Goal: Task Accomplishment & Management: Manage account settings

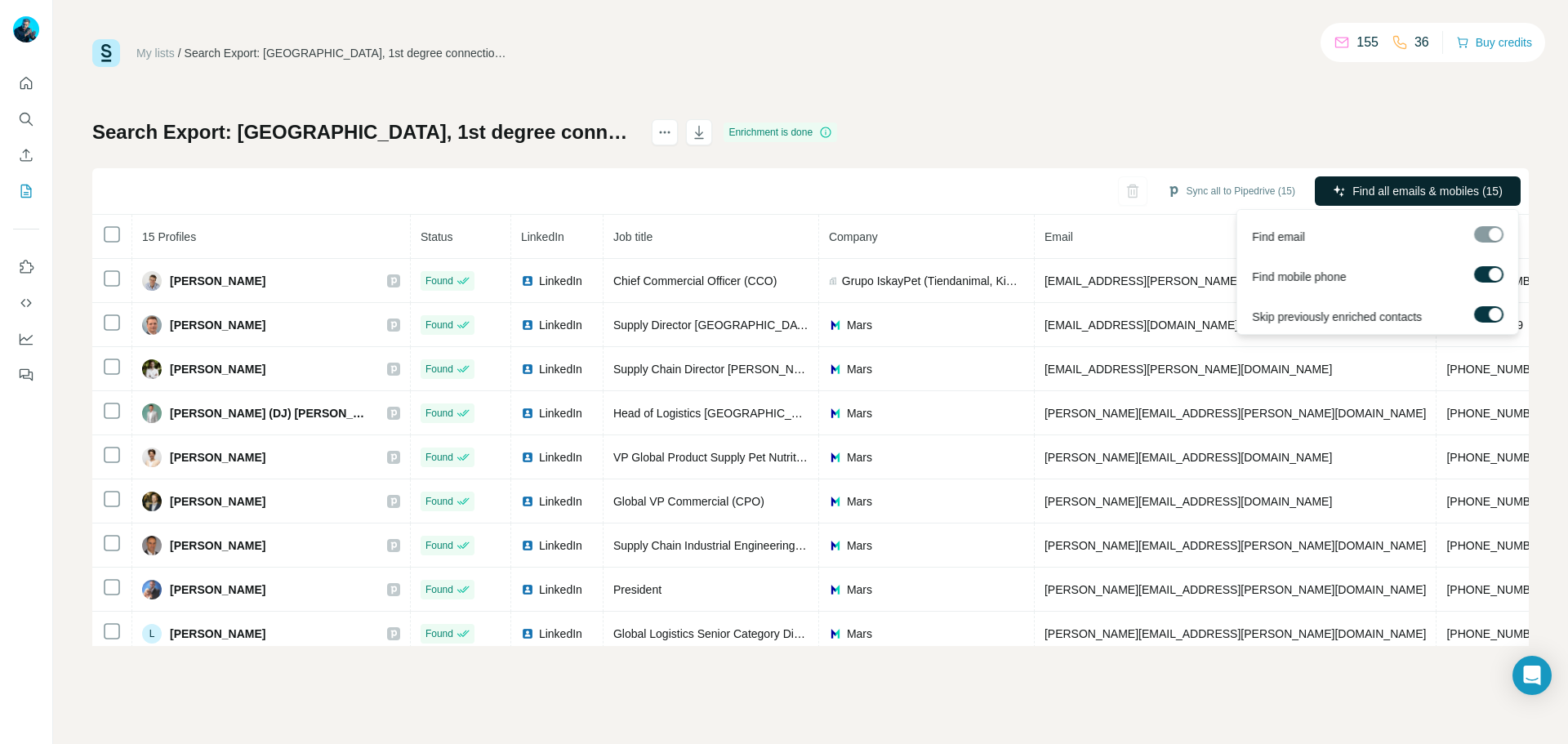
click at [1407, 185] on span "Find all emails & mobiles (15)" at bounding box center [1427, 191] width 150 height 16
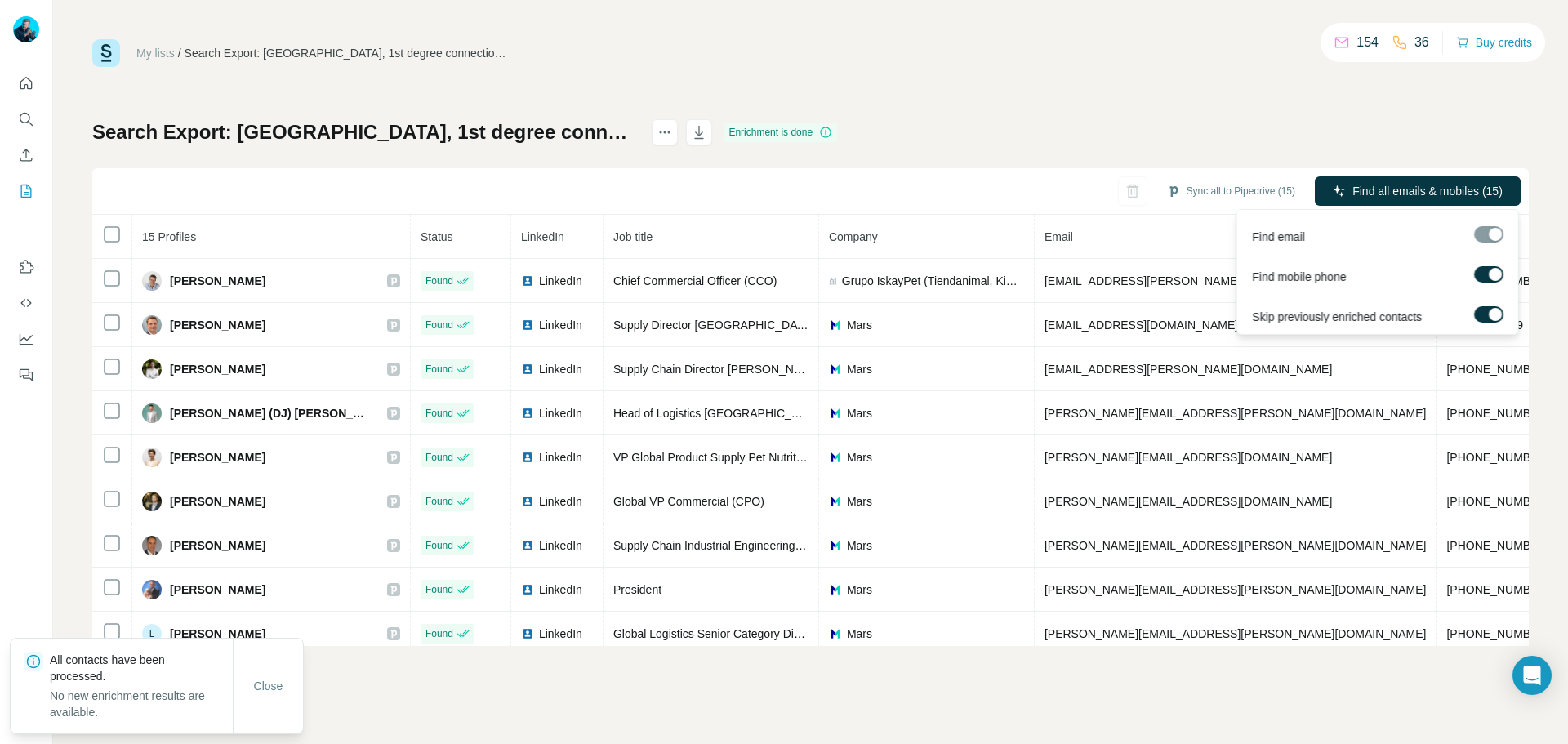
click at [1407, 185] on span "Find all emails & mobiles (15)" at bounding box center [1427, 191] width 150 height 16
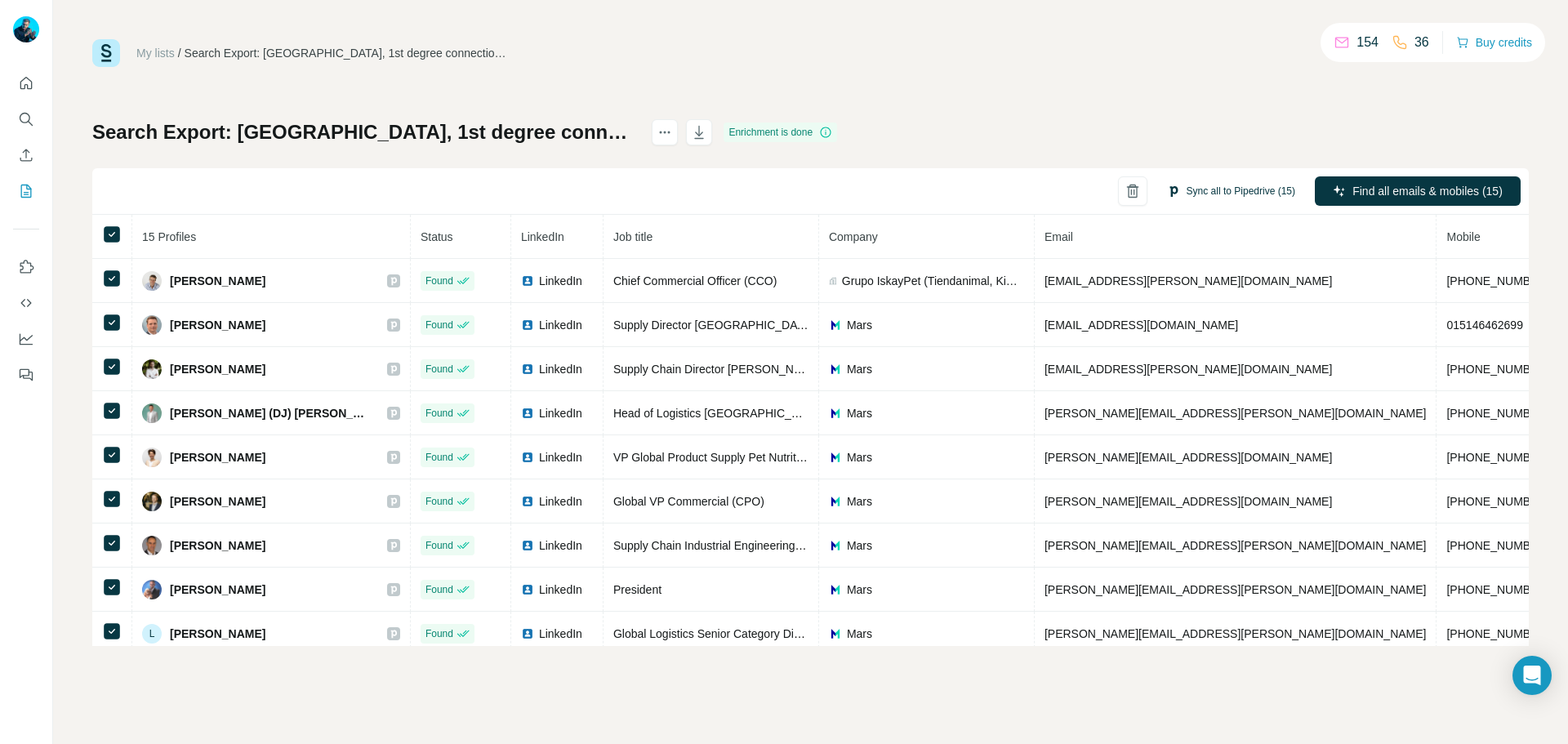
click at [1211, 190] on button "Sync all to Pipedrive (15)" at bounding box center [1231, 191] width 151 height 25
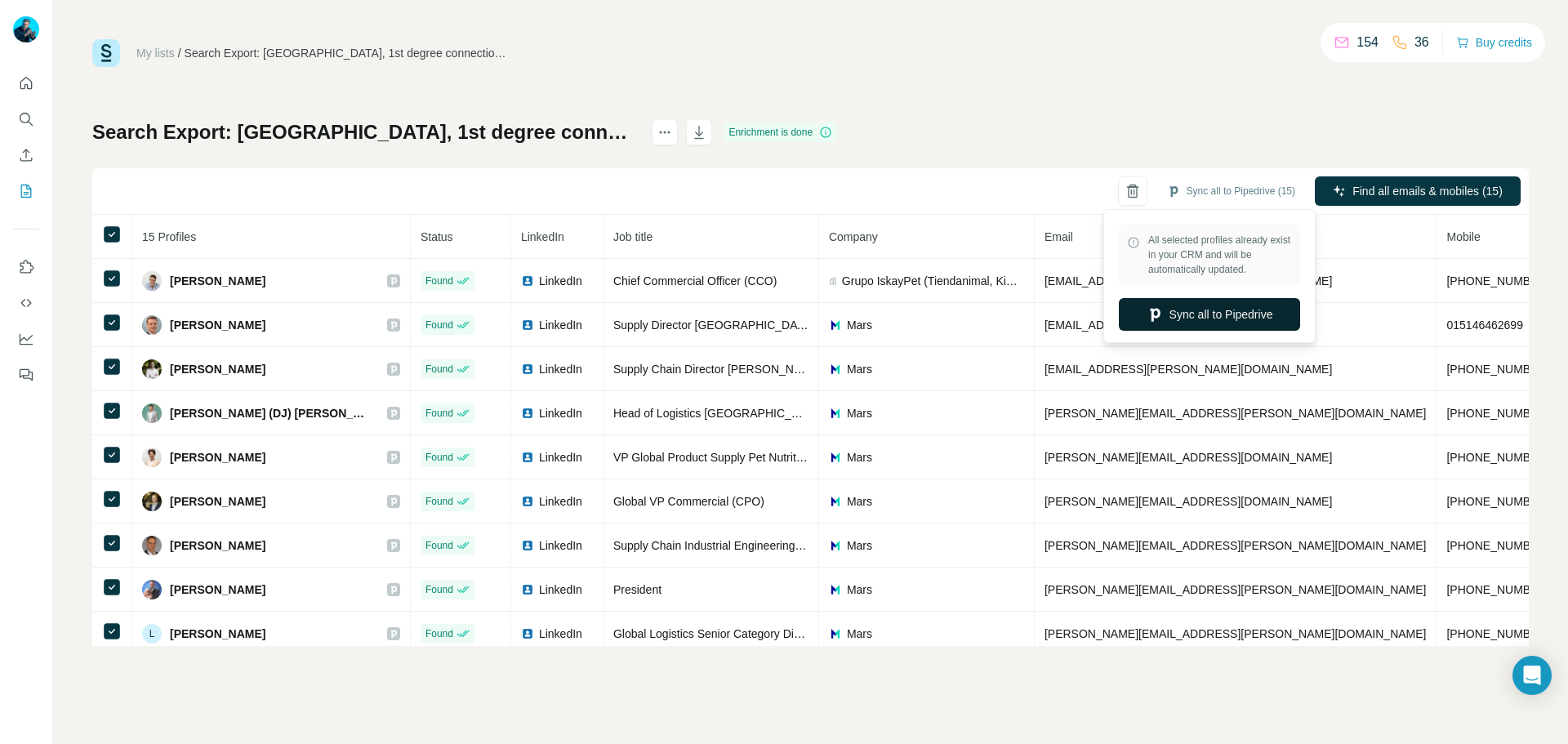
click at [1214, 306] on button "Sync all to Pipedrive" at bounding box center [1209, 314] width 181 height 33
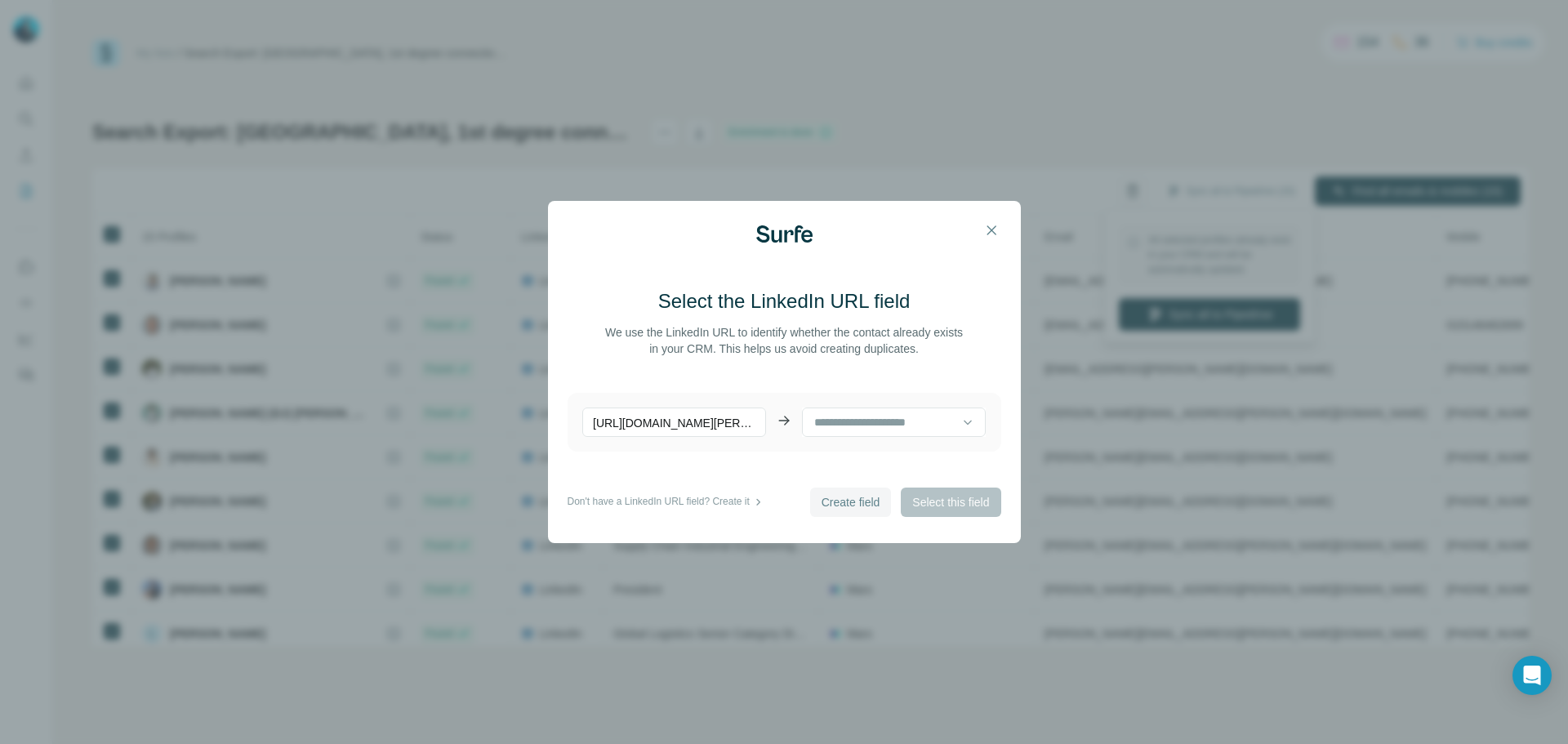
click at [851, 506] on span "Create field" at bounding box center [850, 502] width 58 height 16
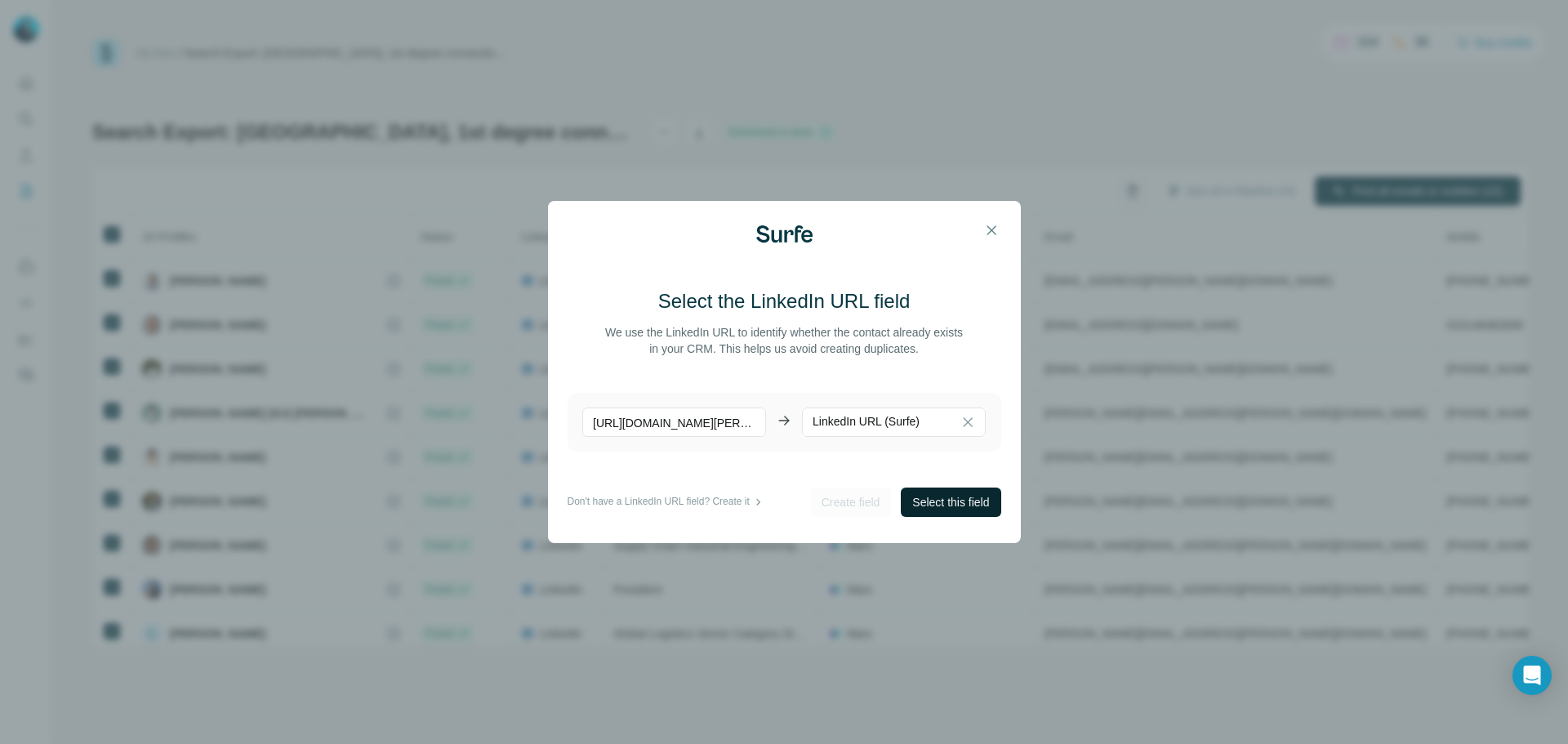
click at [938, 502] on span "Select this field" at bounding box center [950, 502] width 77 height 16
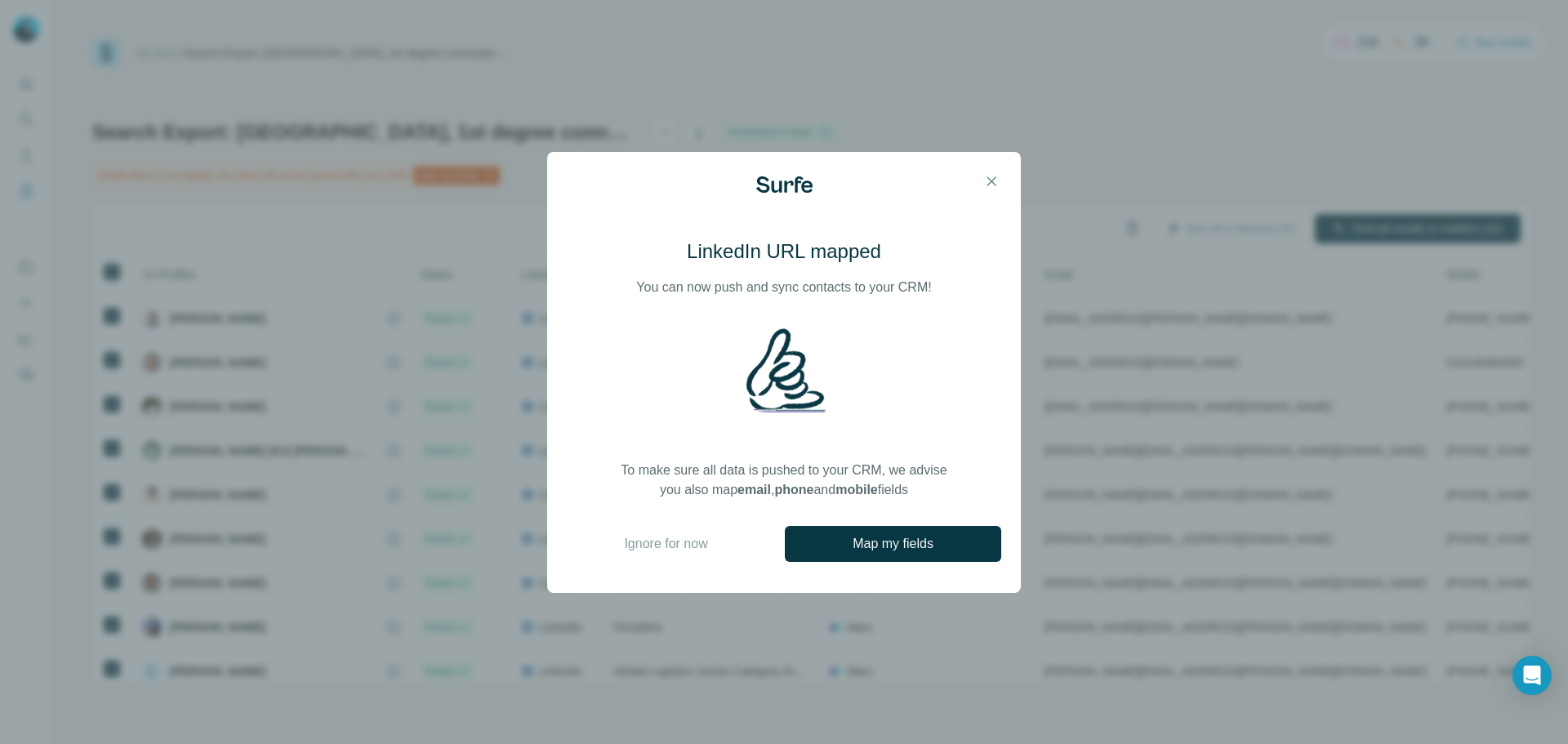
click at [934, 540] on span "Map my fields" at bounding box center [892, 543] width 81 height 19
click at [989, 182] on icon "button" at bounding box center [991, 181] width 16 height 16
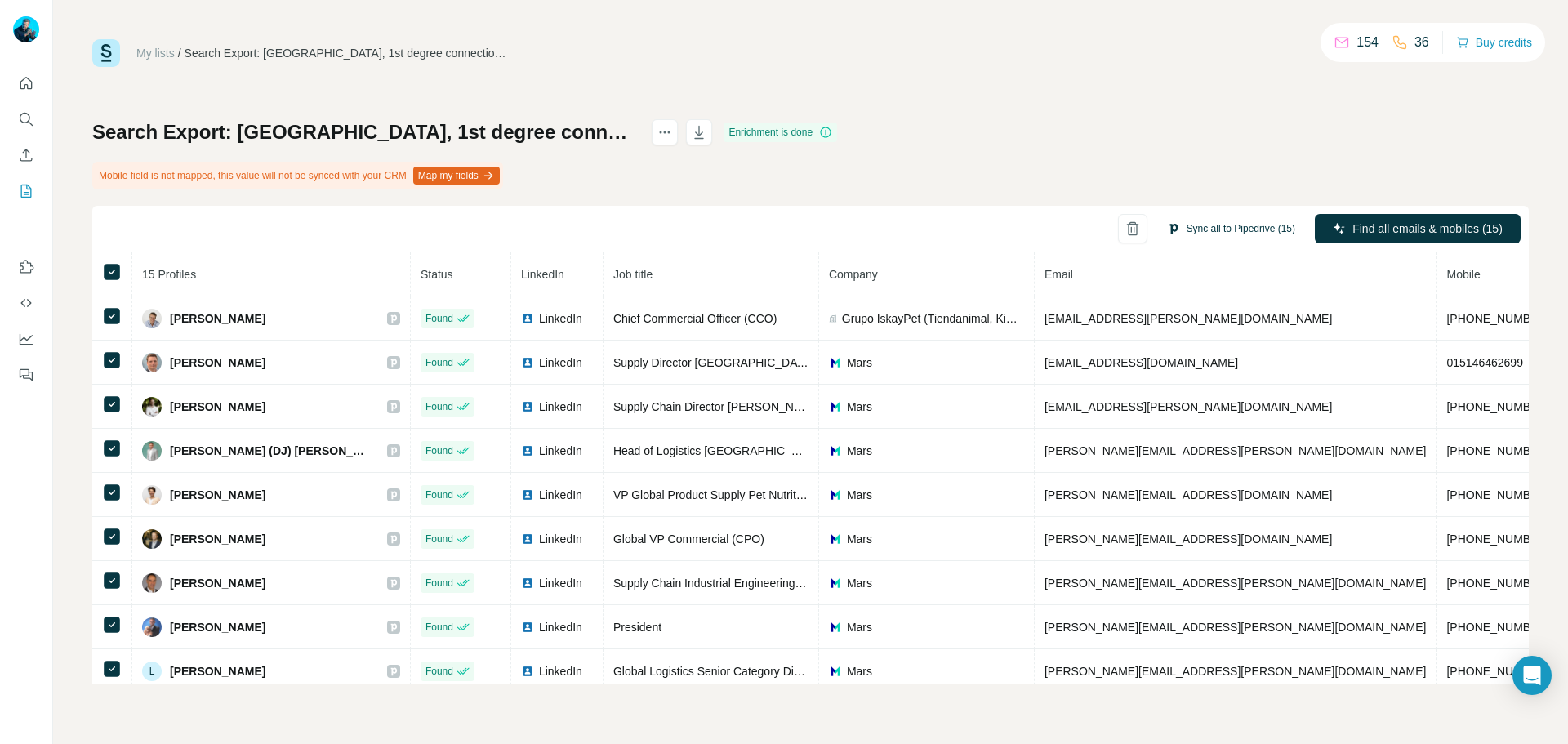
click at [1233, 227] on button "Sync all to Pipedrive (15)" at bounding box center [1231, 229] width 151 height 25
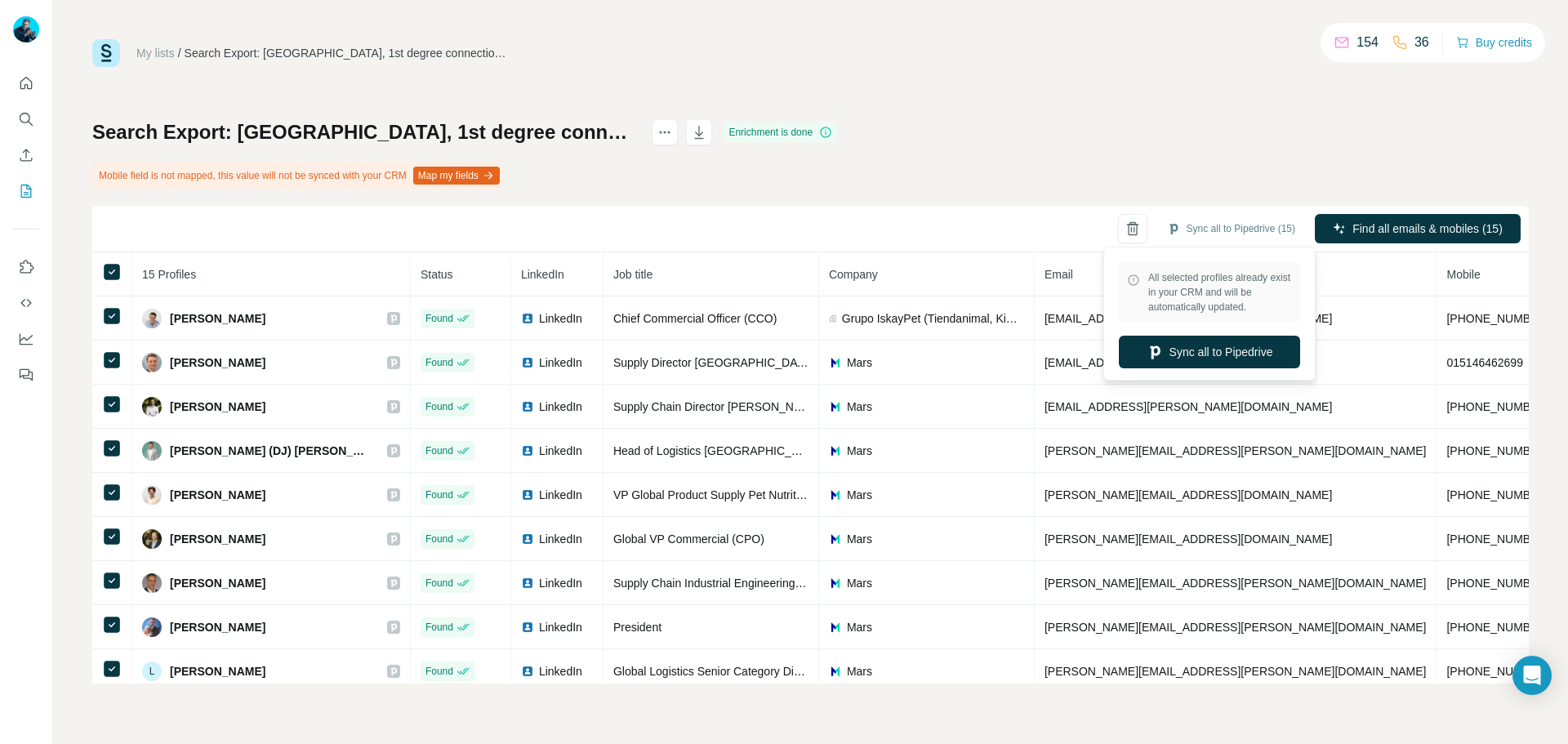
click at [1135, 171] on div "Search Export: Mars, 1st degree connections - 20/08/2025 10:44 Enrichment is do…" at bounding box center [810, 402] width 1436 height 564
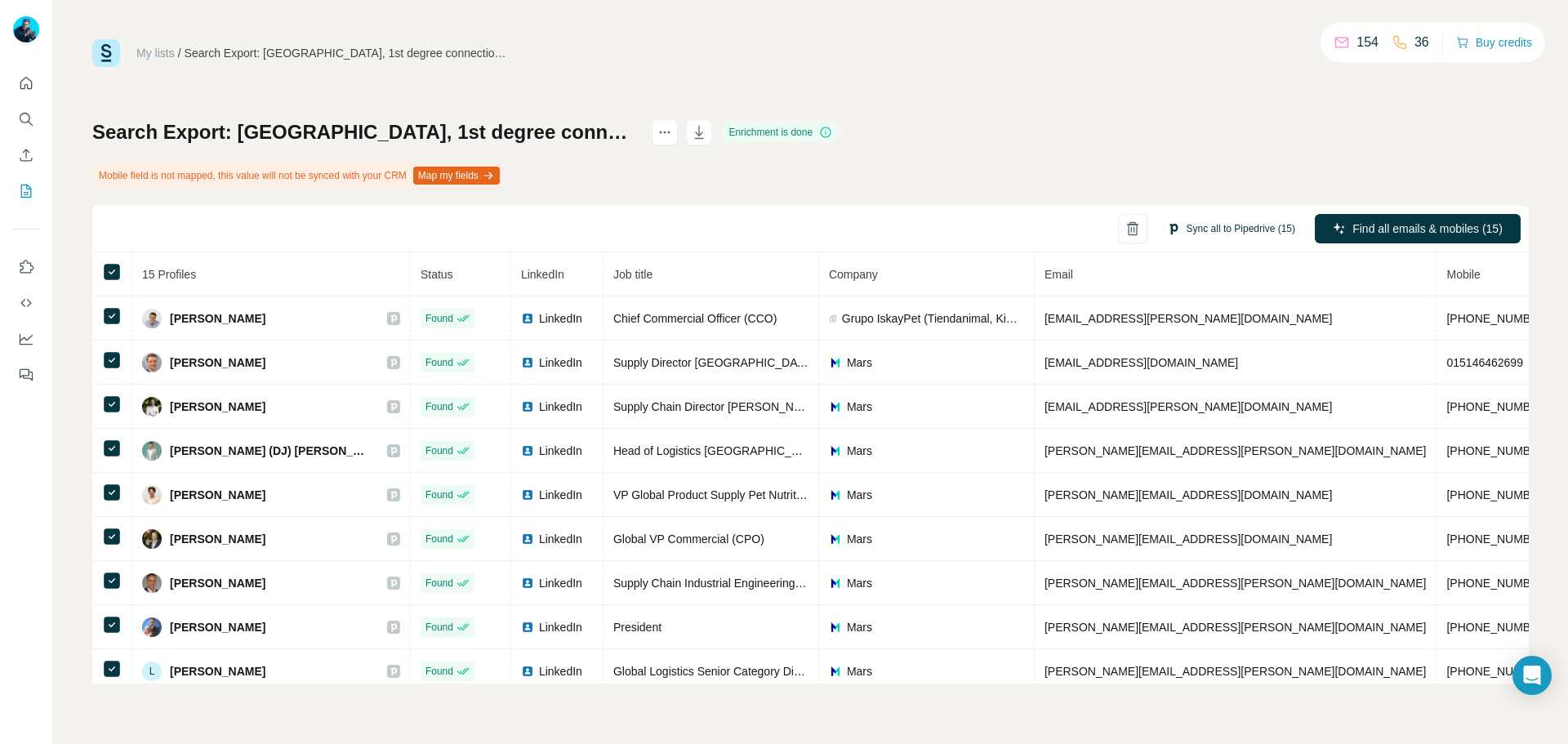
click at [1240, 226] on button "Sync all to Pipedrive (15)" at bounding box center [1231, 229] width 151 height 25
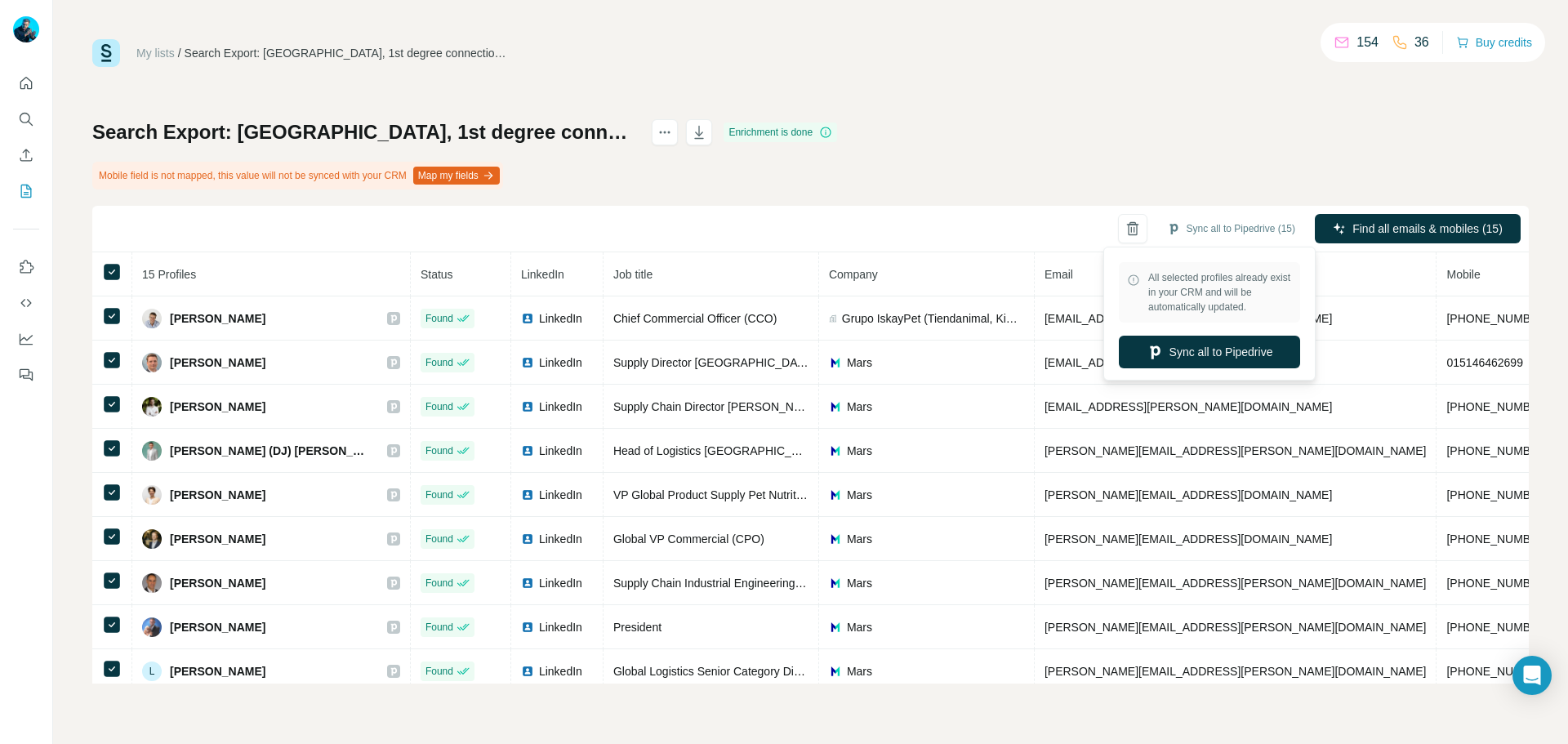
click at [1102, 159] on div "Search Export: Mars, 1st degree connections - 20/08/2025 10:44 Enrichment is do…" at bounding box center [810, 402] width 1436 height 564
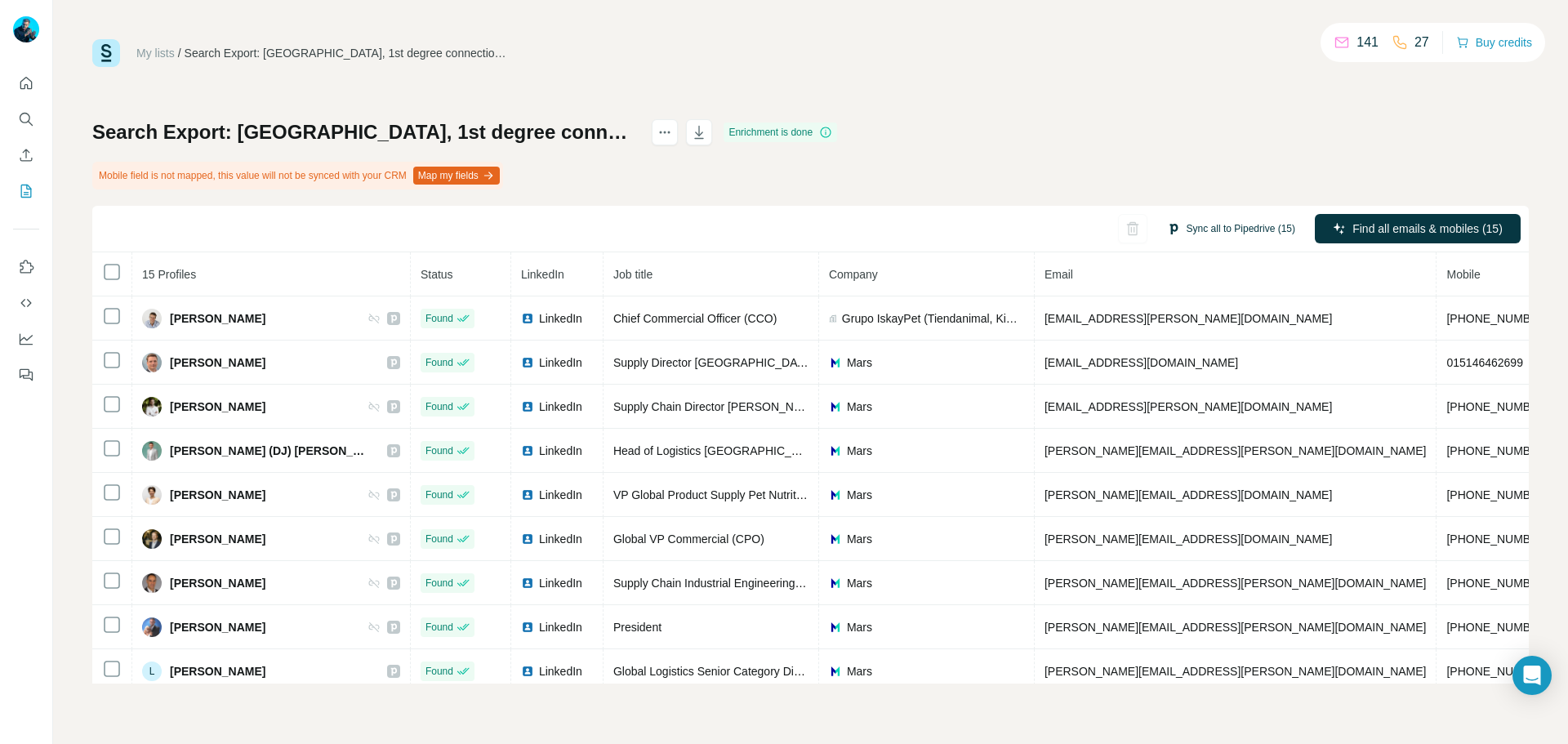
click at [1248, 232] on button "Sync all to Pipedrive (15)" at bounding box center [1231, 229] width 151 height 25
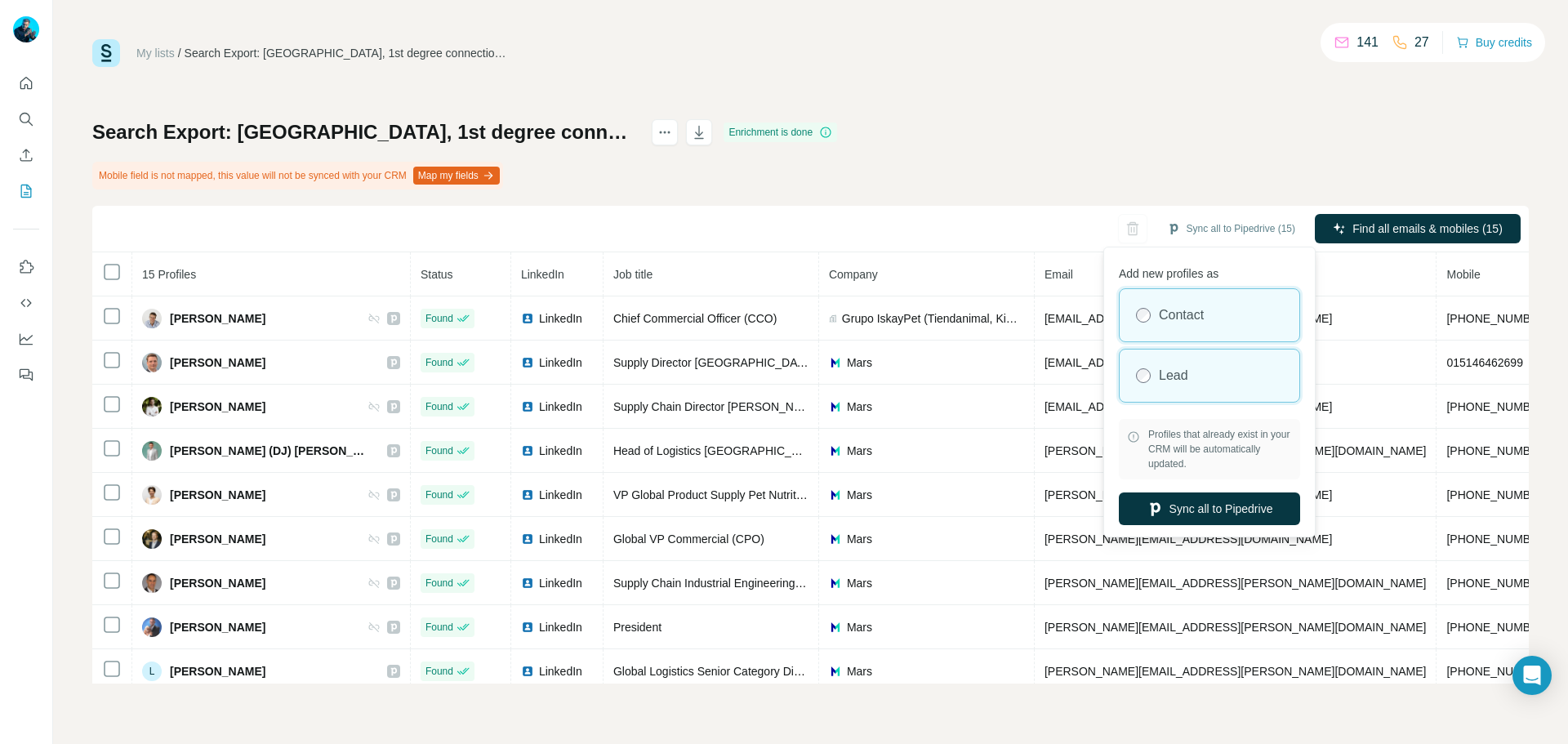
click at [1185, 382] on label "Lead" at bounding box center [1172, 375] width 29 height 19
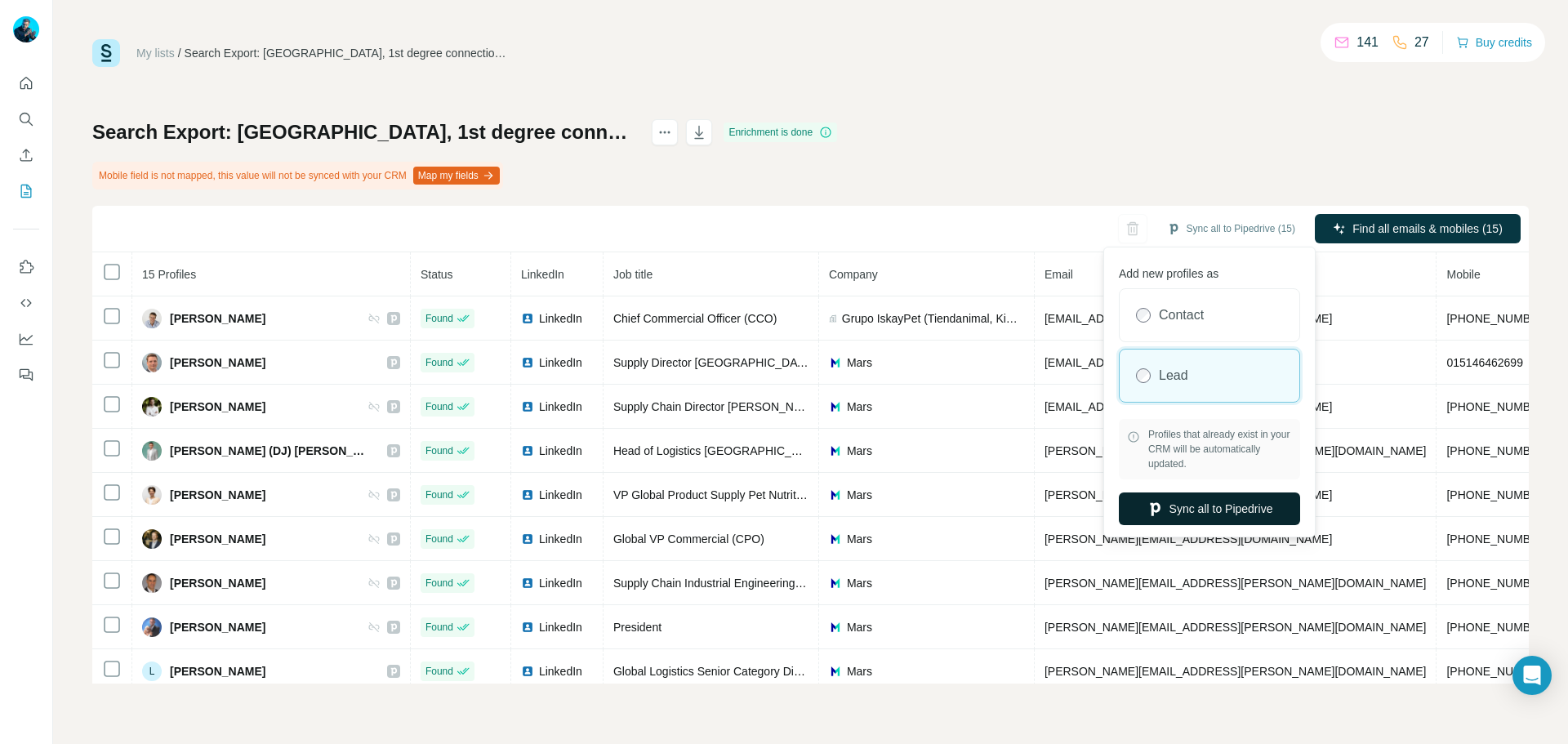
click at [1219, 507] on button "Sync all to Pipedrive" at bounding box center [1209, 508] width 181 height 33
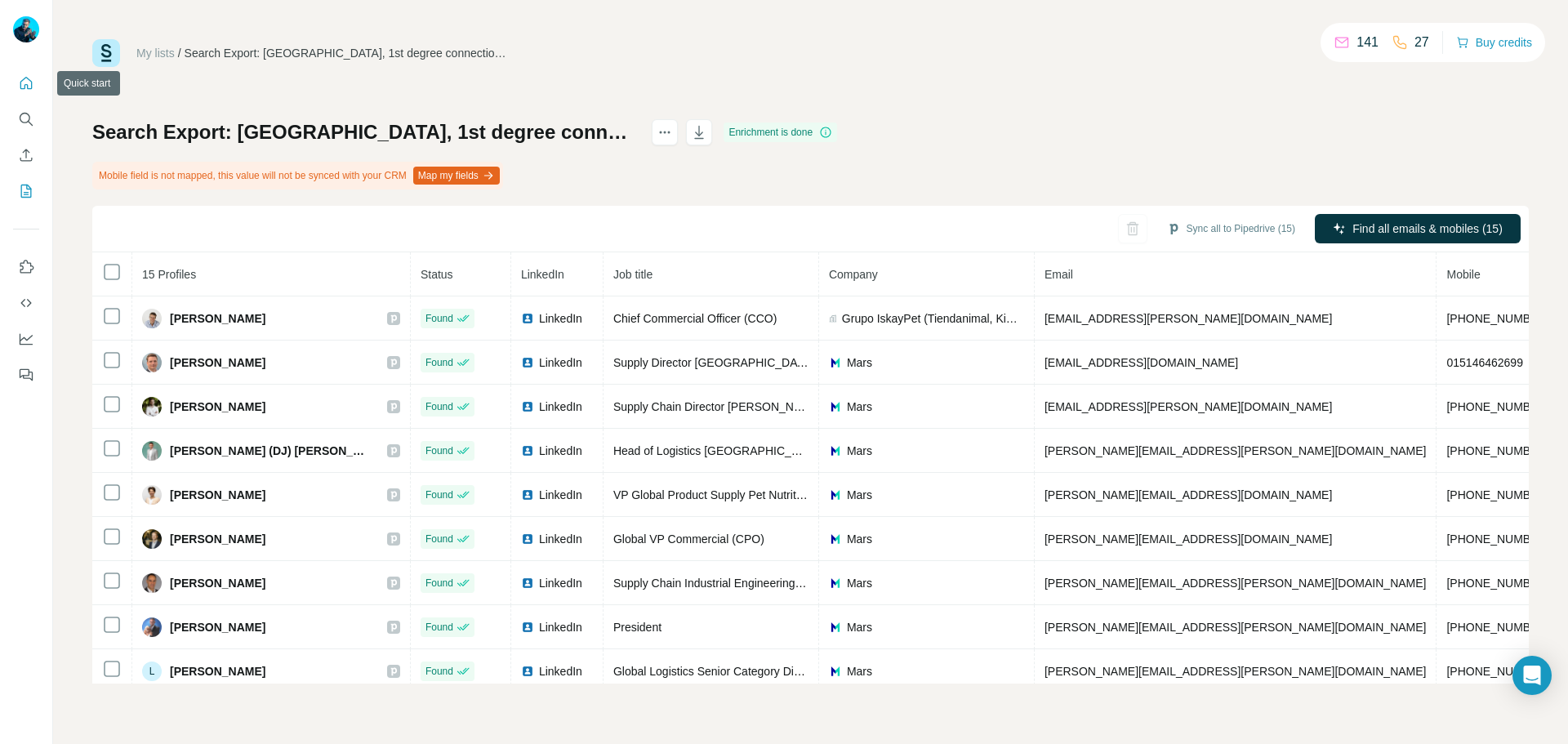
click at [23, 80] on icon "Quick start" at bounding box center [26, 83] width 16 height 16
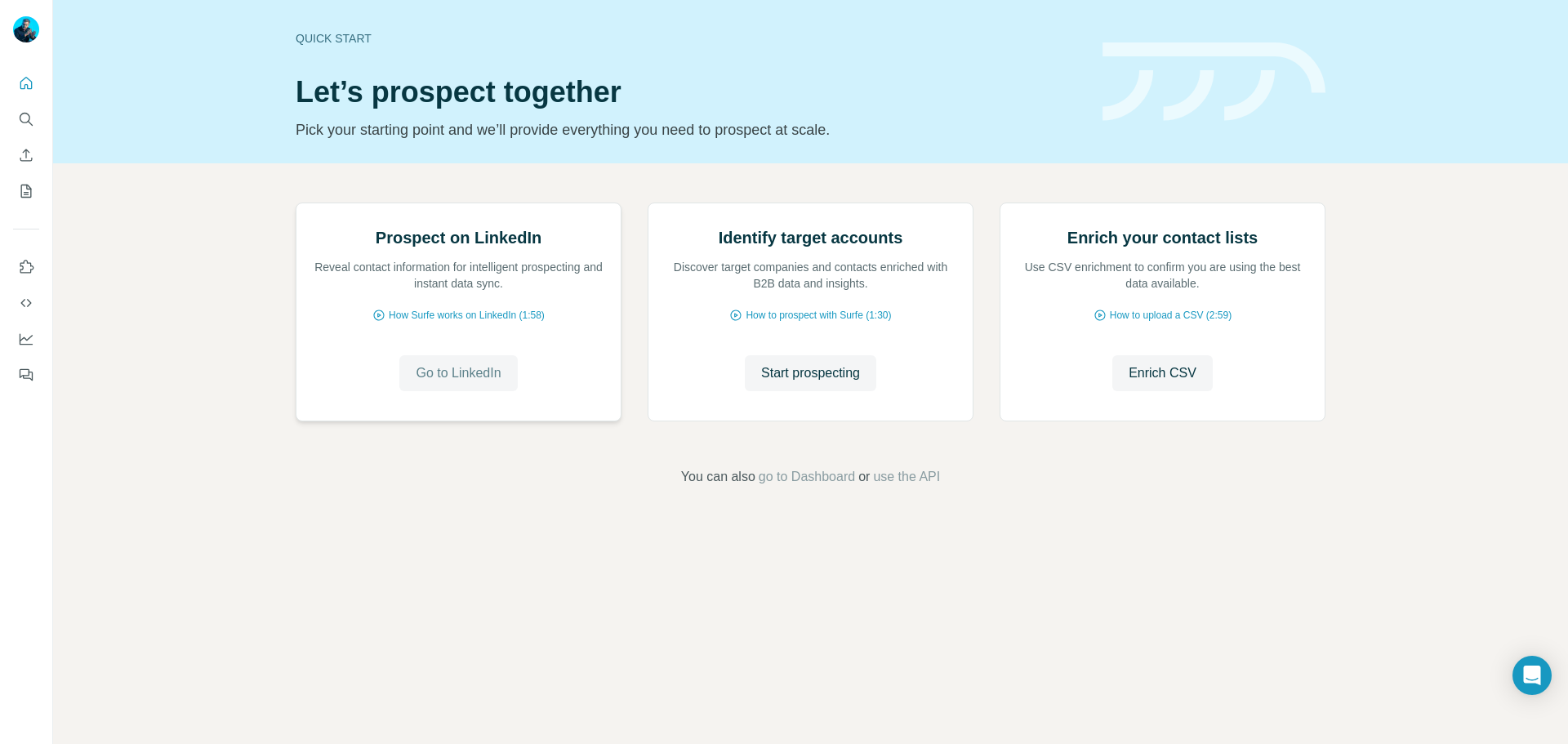
click at [473, 383] on span "Go to LinkedIn" at bounding box center [458, 373] width 85 height 19
click at [27, 80] on icon "Quick start" at bounding box center [26, 83] width 16 height 16
click at [22, 188] on icon "My lists" at bounding box center [26, 191] width 16 height 16
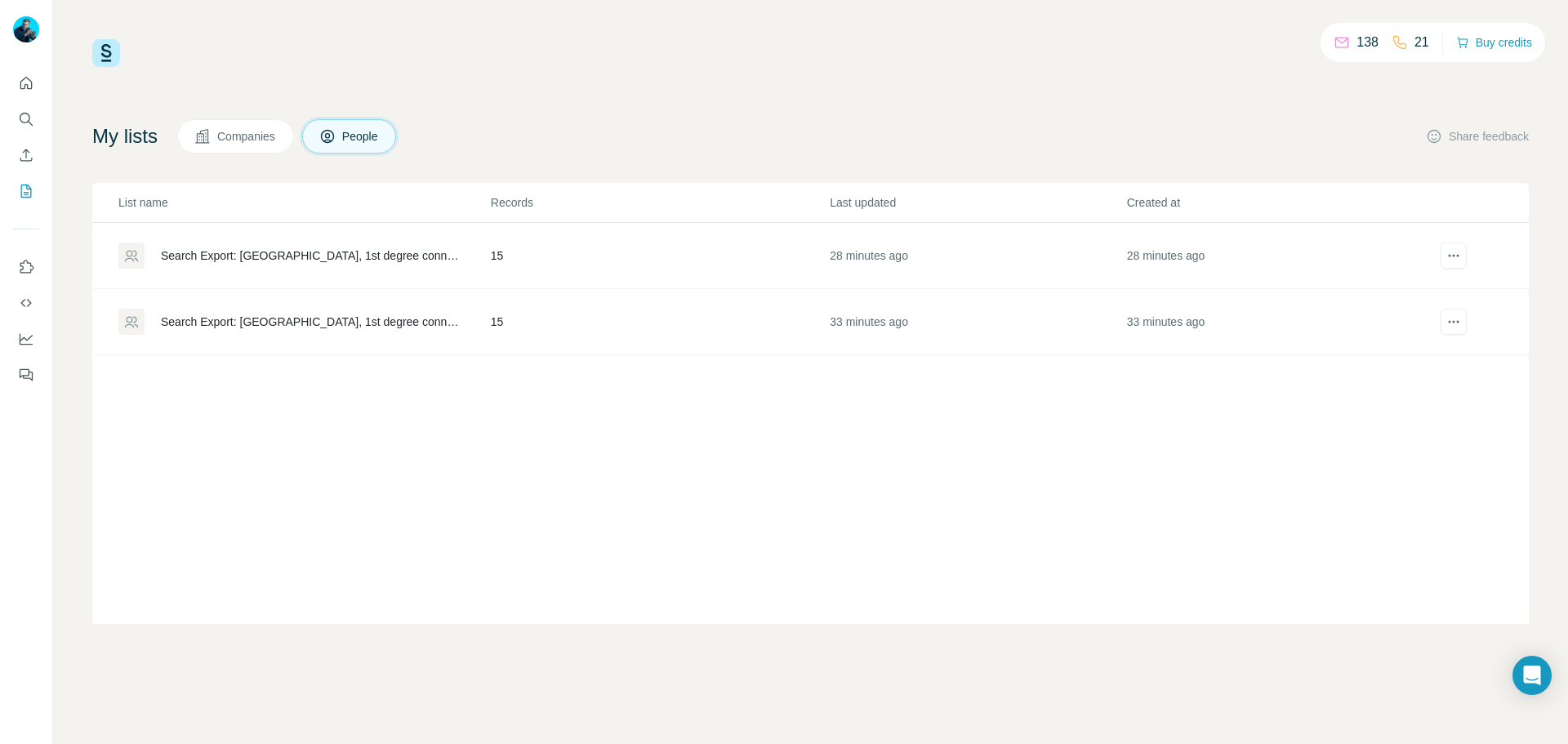
click at [1393, 43] on icon at bounding box center [1399, 42] width 16 height 16
click at [712, 100] on div "138 21 Buy credits My lists Companies People Share feedback List name Records L…" at bounding box center [810, 331] width 1436 height 585
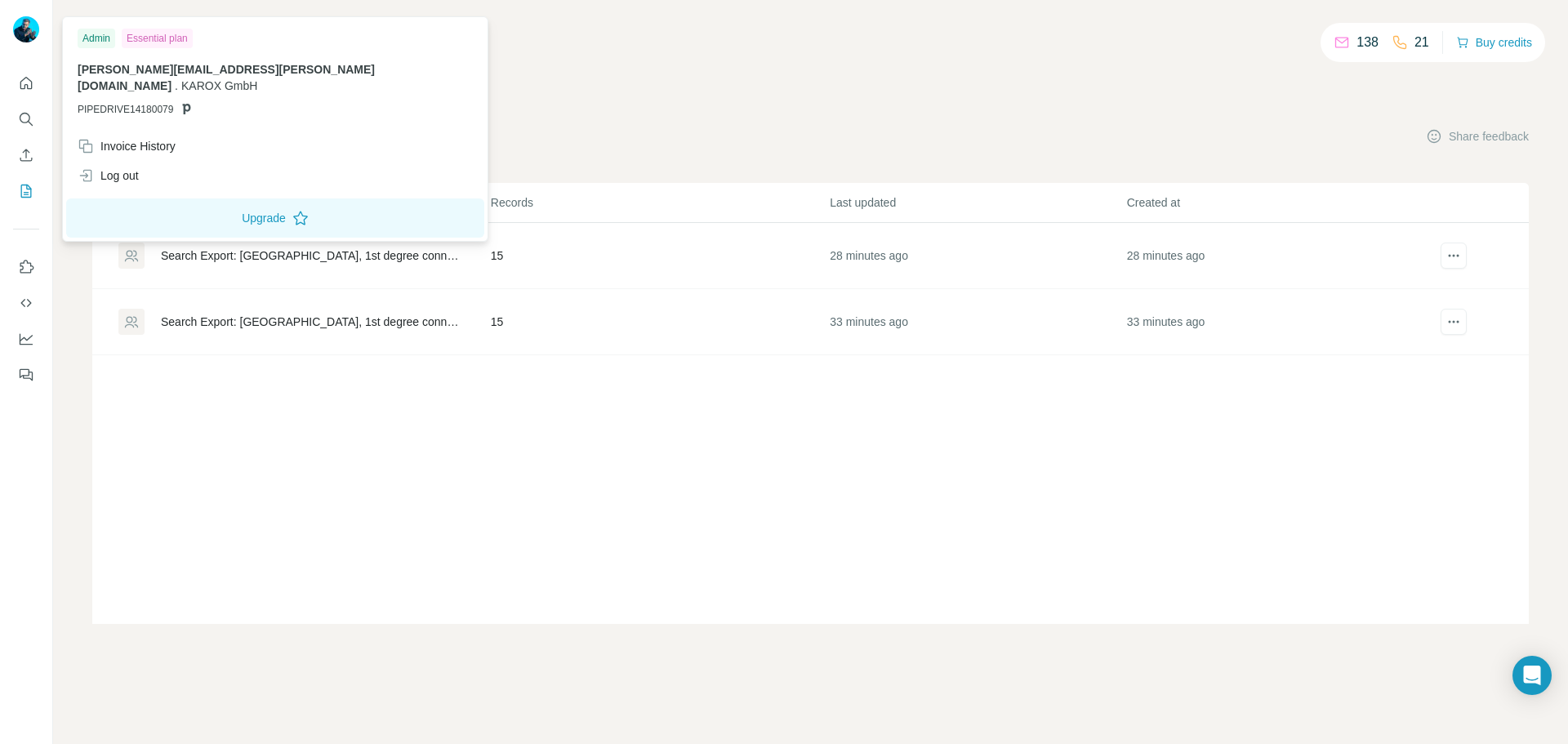
click at [31, 24] on img at bounding box center [27, 29] width 27 height 27
click at [519, 103] on div "138 21 Buy credits My lists Companies People Share feedback List name Records L…" at bounding box center [810, 331] width 1436 height 585
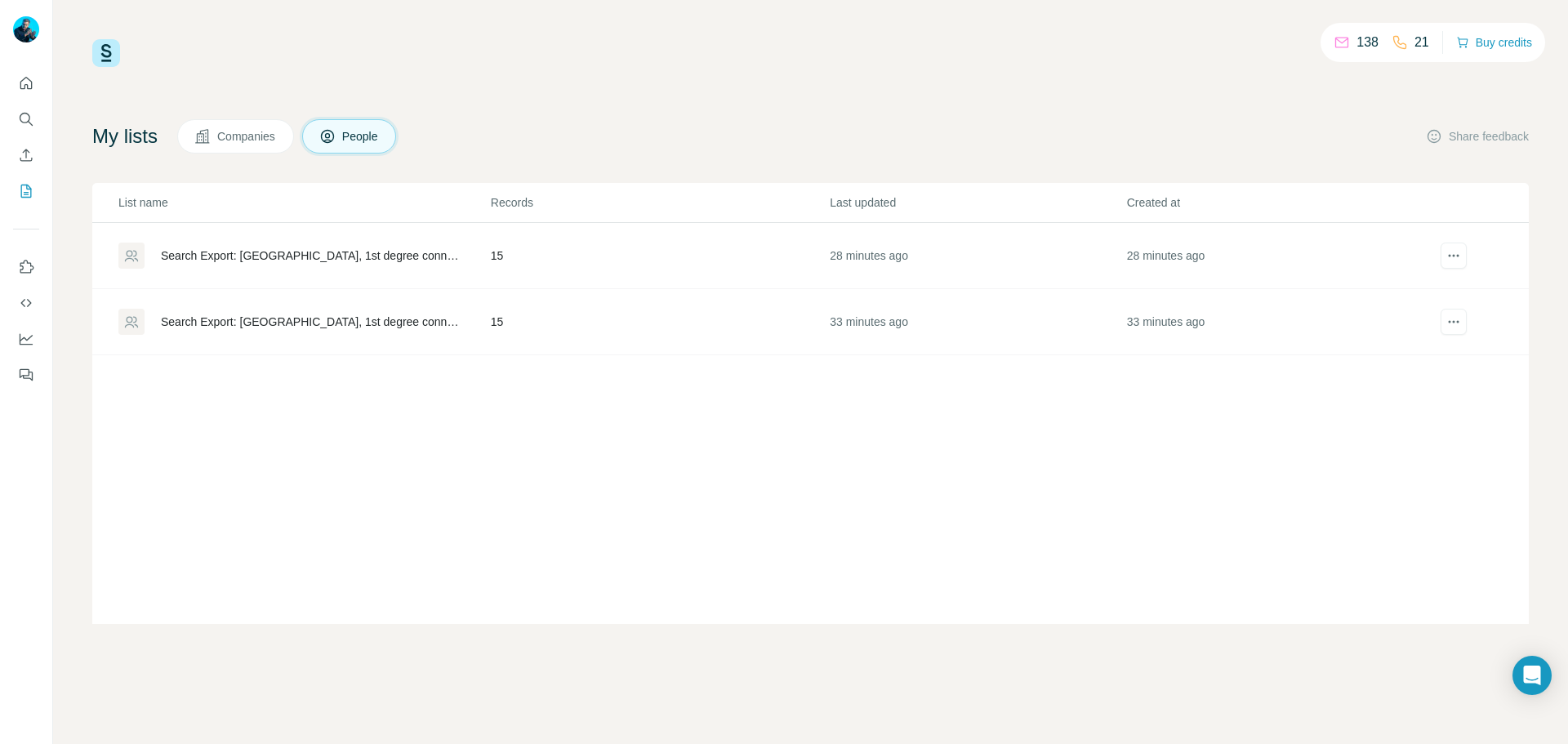
click at [796, 122] on div "My lists Companies People Share feedback" at bounding box center [810, 136] width 1436 height 35
click at [235, 136] on span "Companies" at bounding box center [246, 136] width 59 height 16
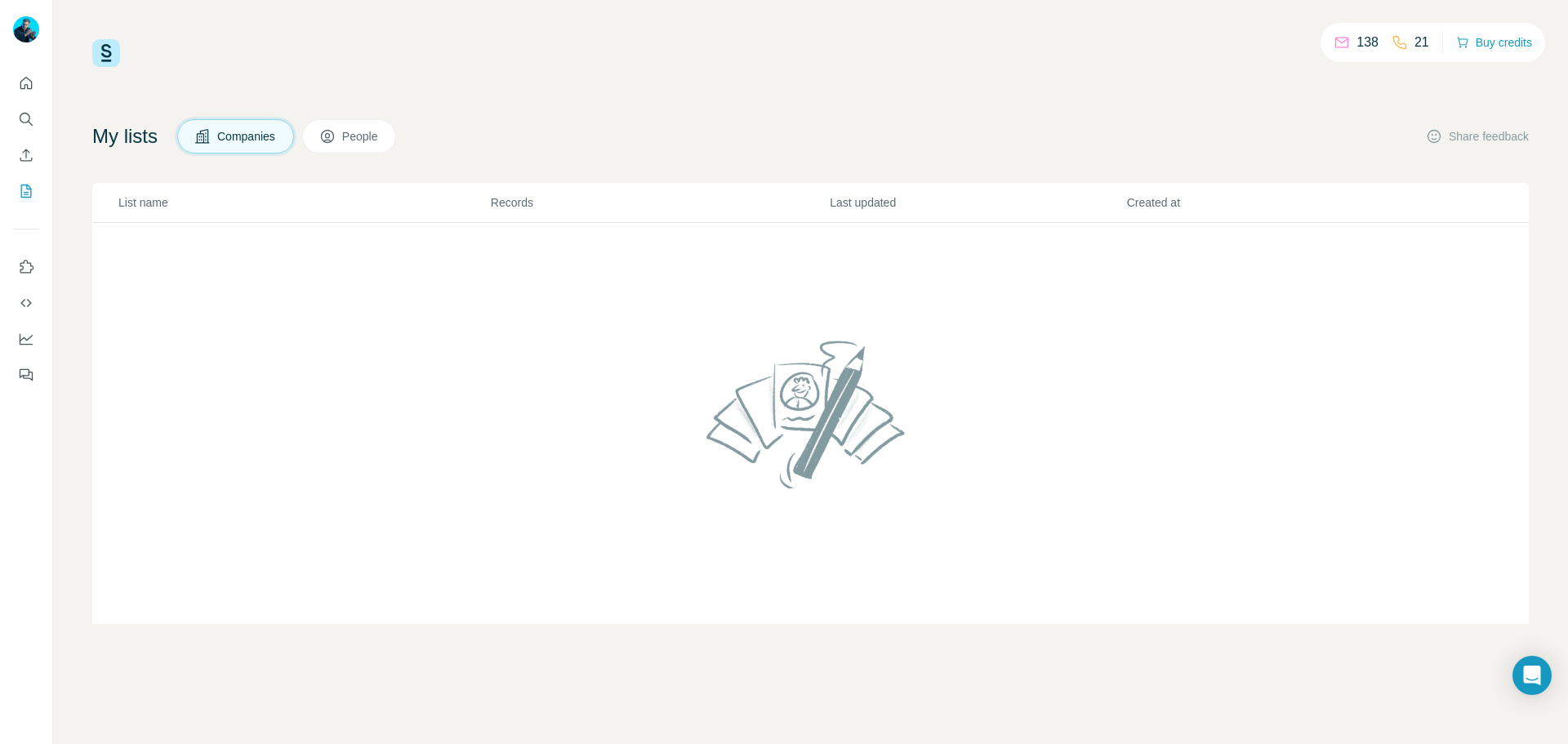
click at [360, 137] on span "People" at bounding box center [361, 136] width 37 height 16
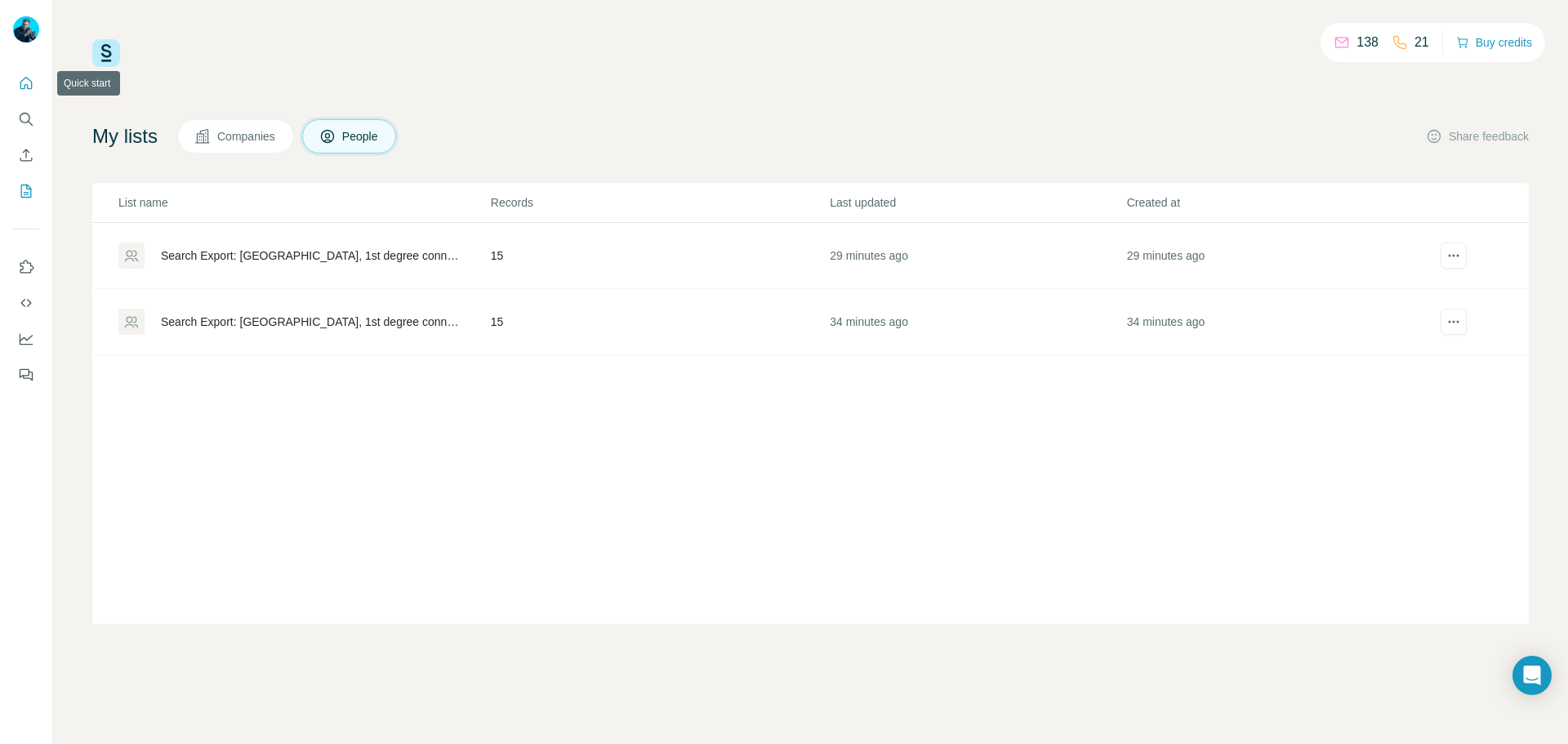
click at [26, 85] on icon "Quick start" at bounding box center [27, 83] width 12 height 12
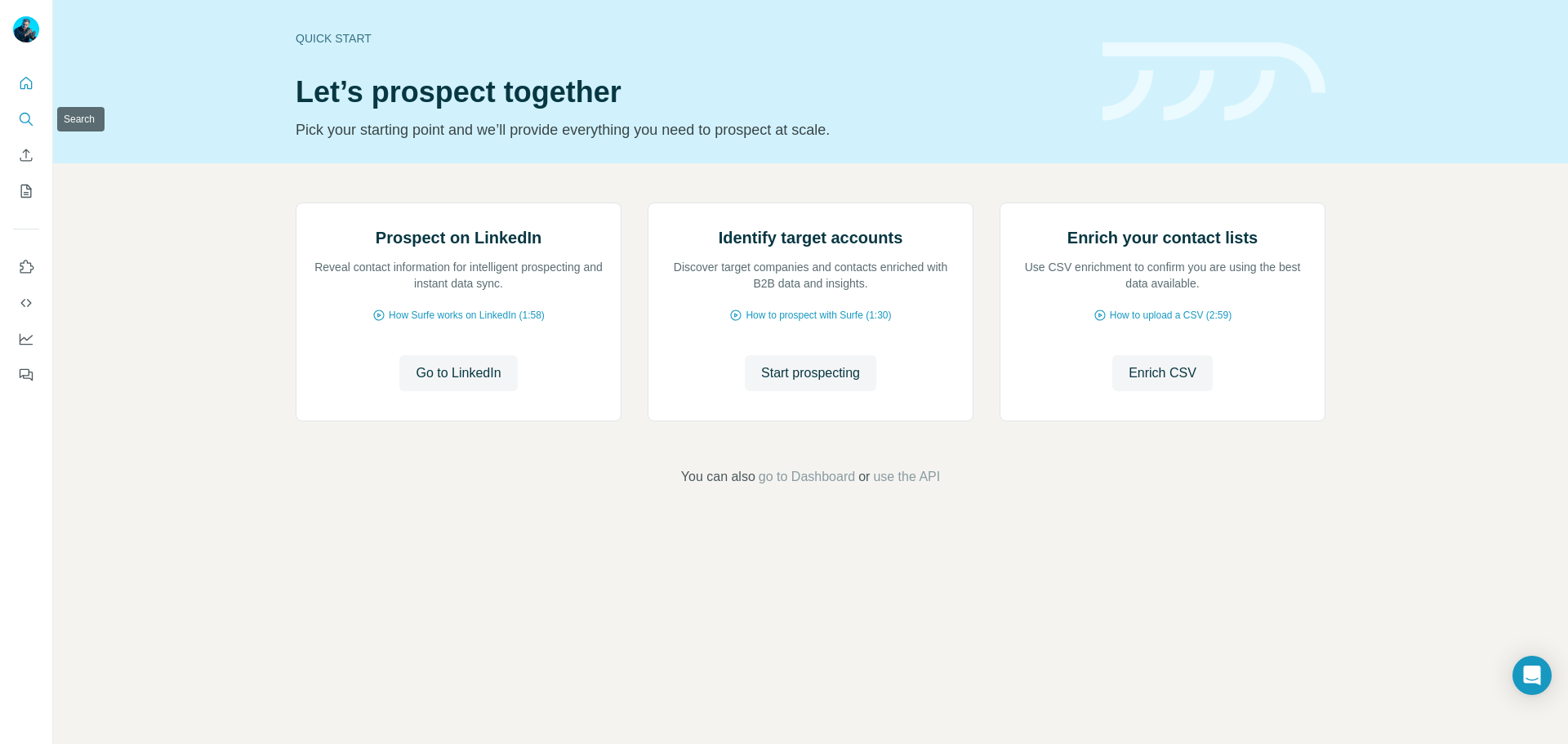
click at [22, 112] on icon "Search" at bounding box center [26, 119] width 16 height 16
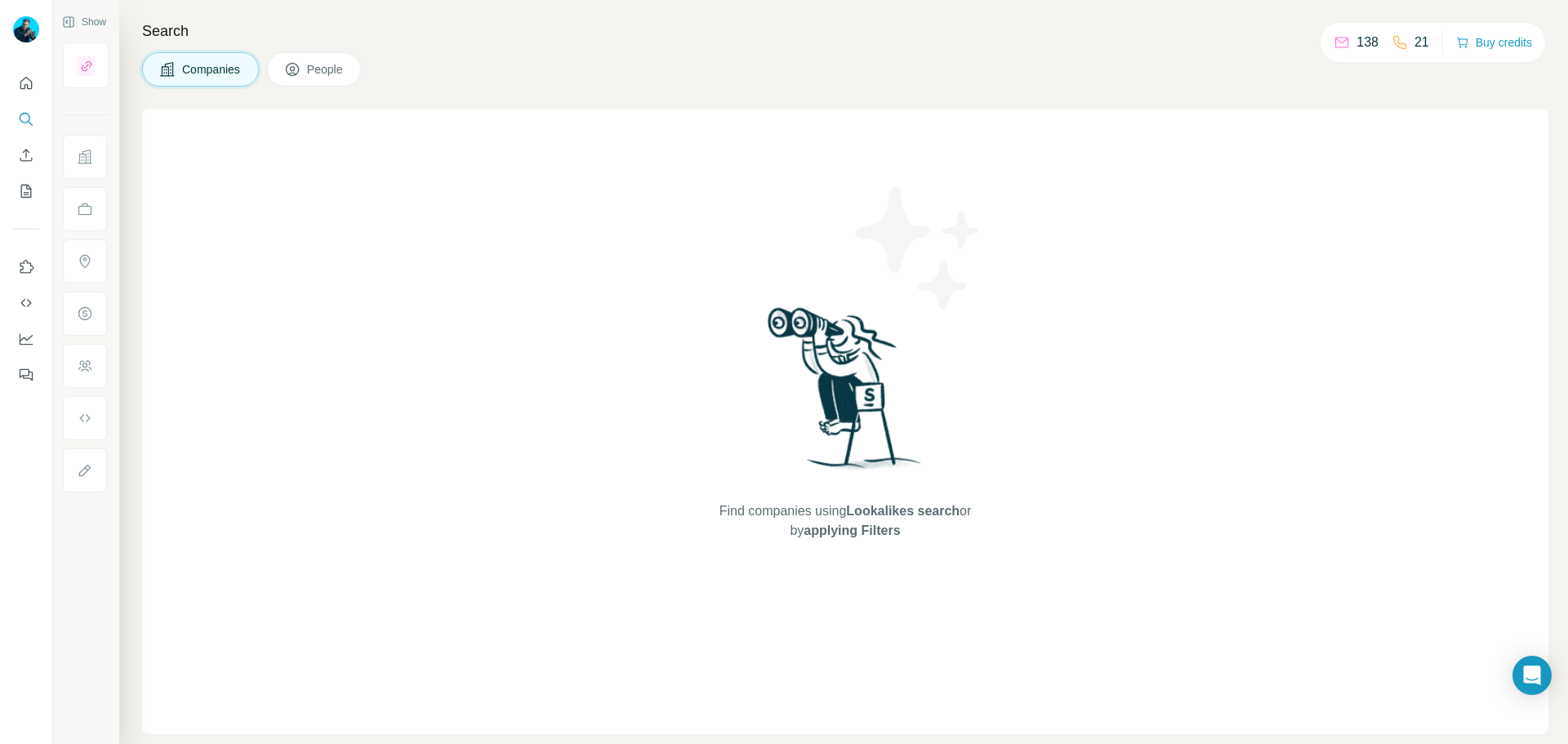
click at [331, 63] on span "People" at bounding box center [326, 69] width 37 height 16
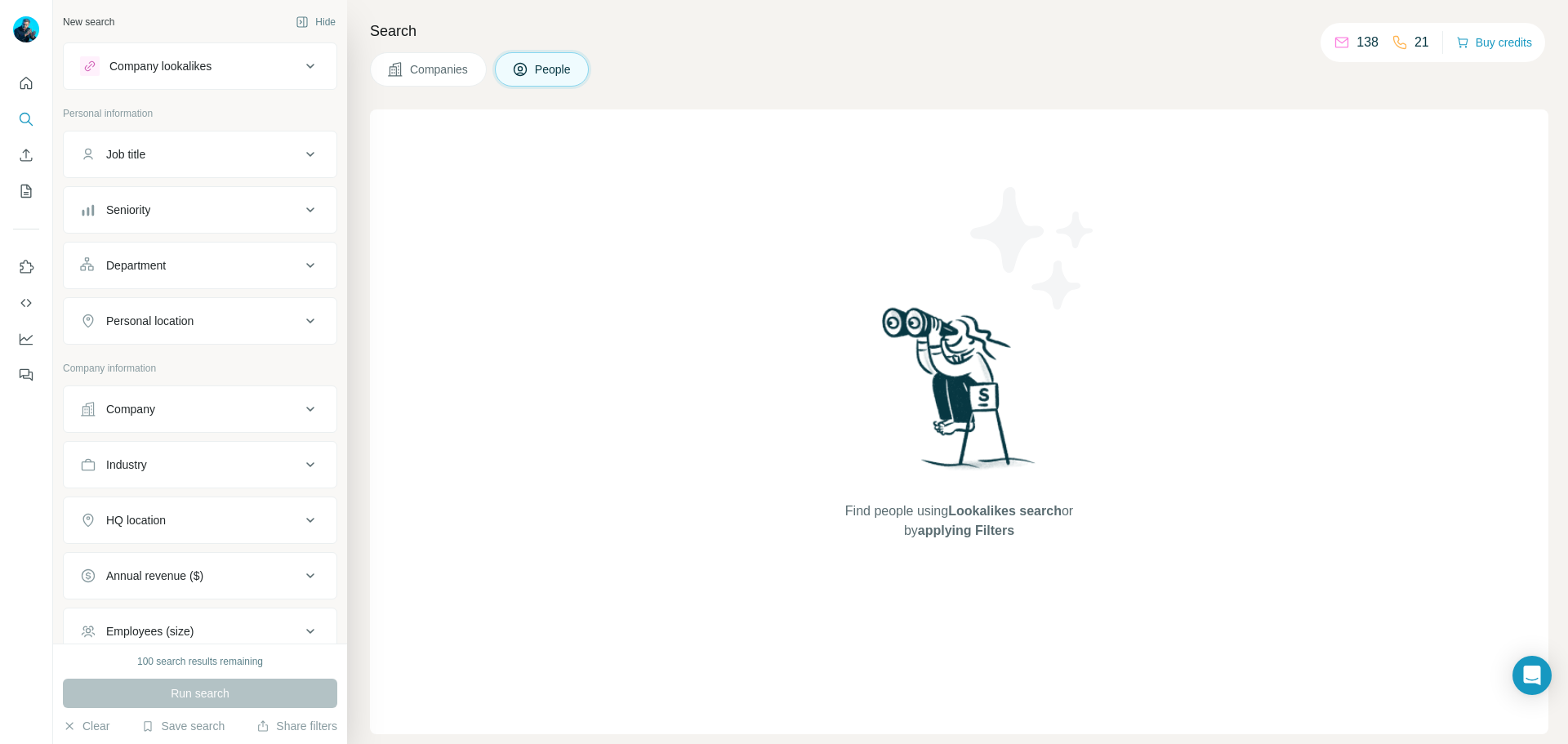
click at [290, 691] on div "Run search" at bounding box center [200, 693] width 274 height 29
click at [1293, 462] on div "Find people using Lookalikes search or by applying Filters" at bounding box center [959, 422] width 1179 height 625
click at [777, 369] on div "Find people using Lookalikes search or by applying Filters" at bounding box center [959, 422] width 1179 height 625
click at [286, 60] on div "Company lookalikes" at bounding box center [189, 66] width 220 height 19
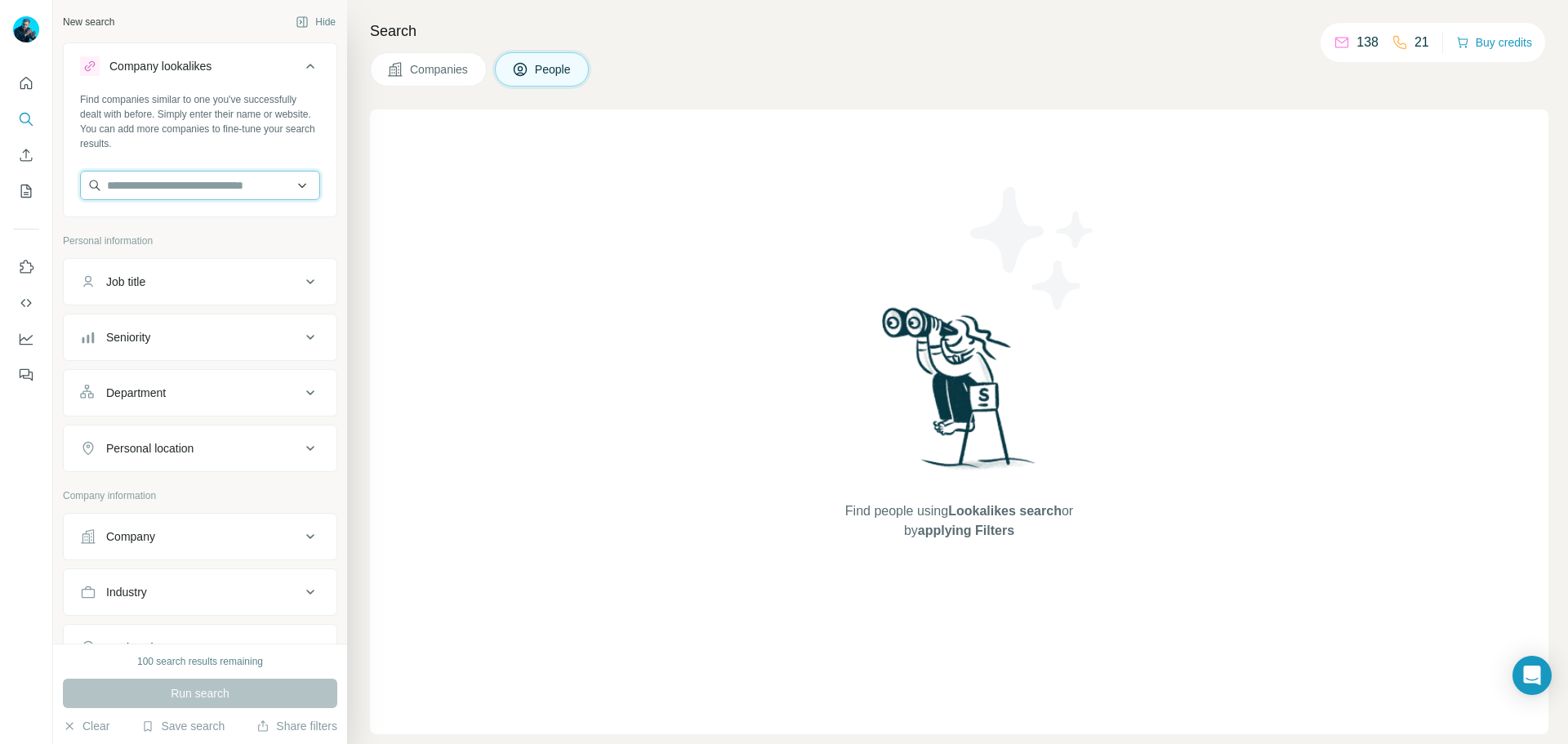
click at [268, 188] on input "text" at bounding box center [199, 185] width 240 height 29
click at [503, 223] on div "Find people using Lookalikes search or by applying Filters" at bounding box center [959, 422] width 1179 height 625
click at [306, 282] on icon at bounding box center [310, 282] width 8 height 5
click at [301, 282] on icon at bounding box center [311, 281] width 19 height 19
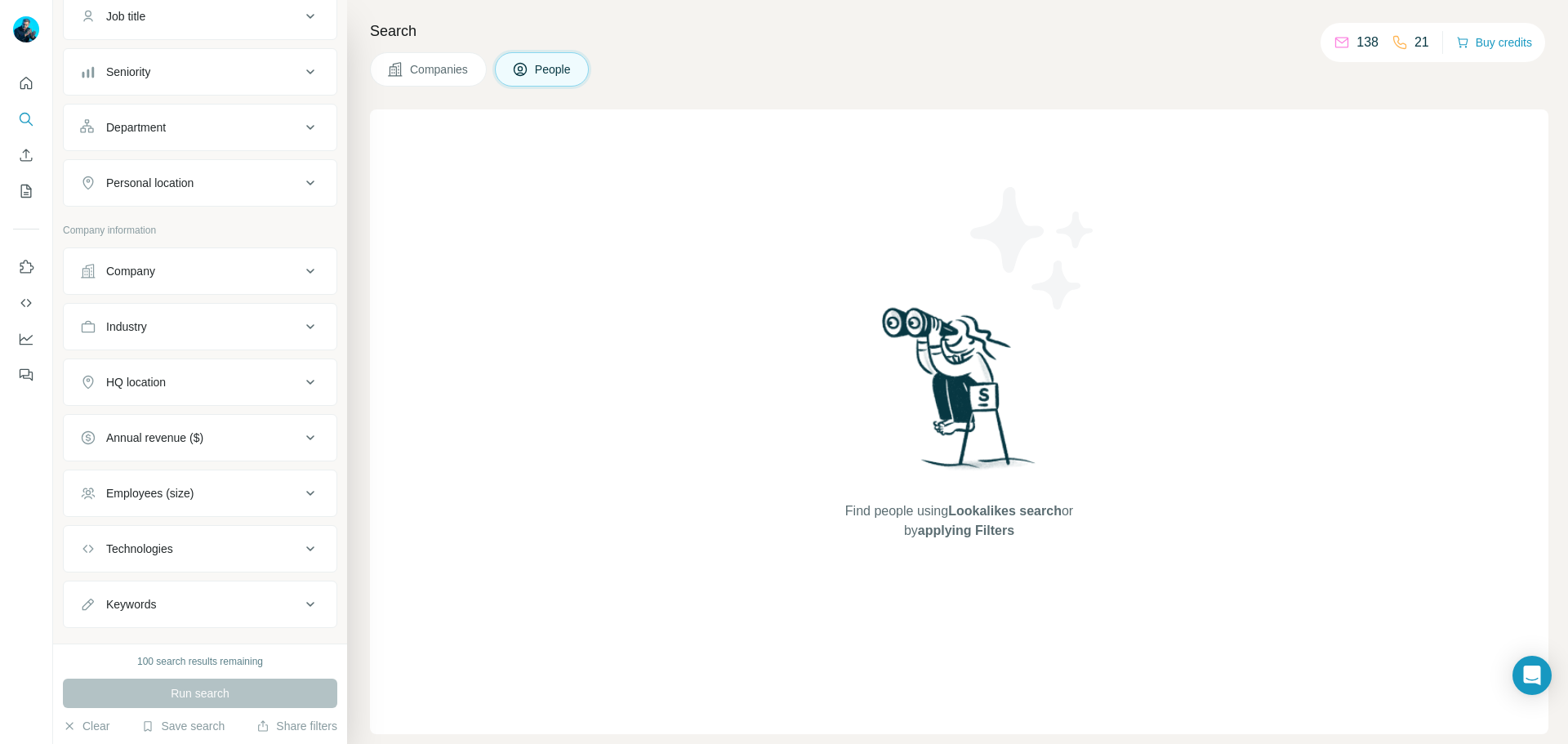
scroll to position [295, 0]
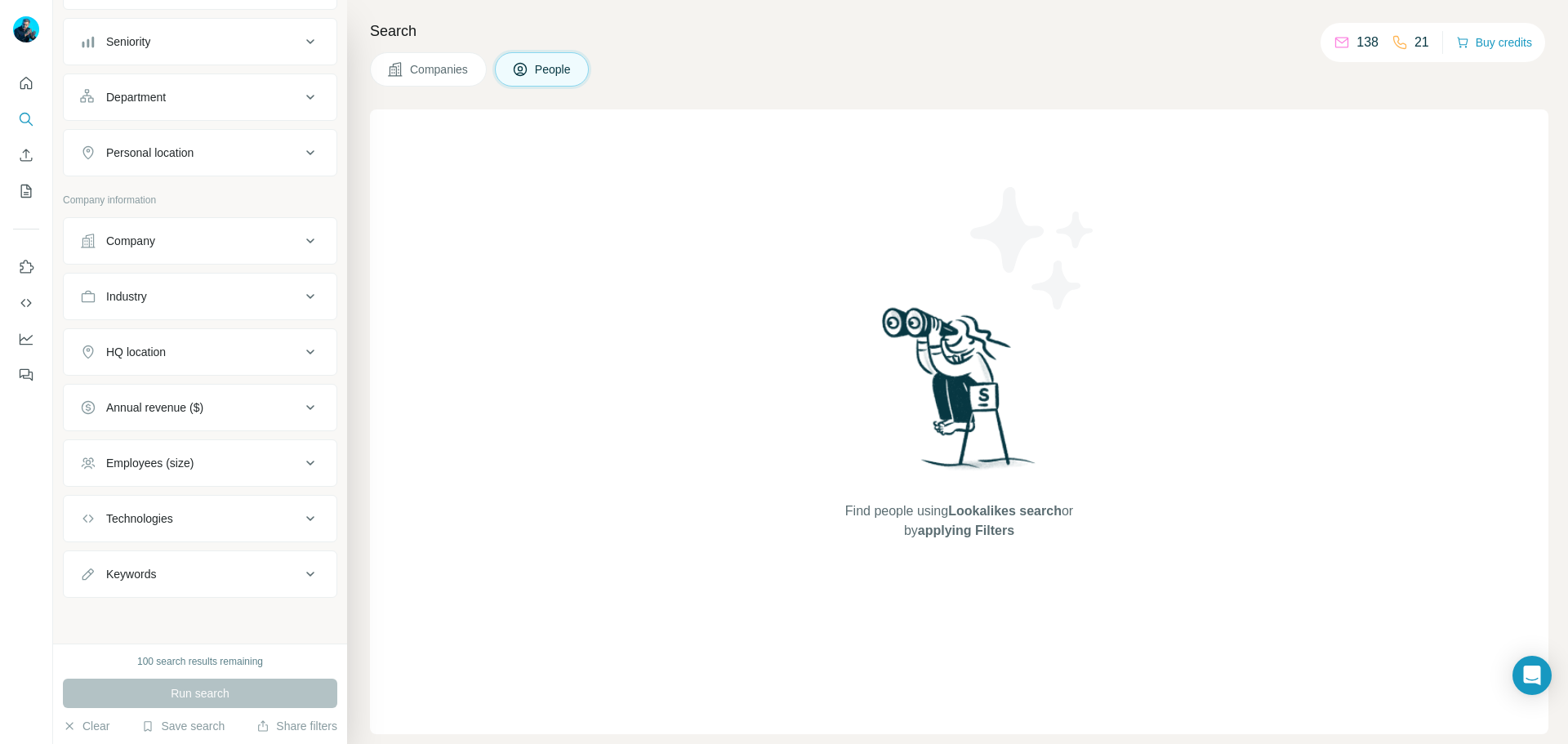
click at [301, 244] on icon at bounding box center [311, 241] width 19 height 19
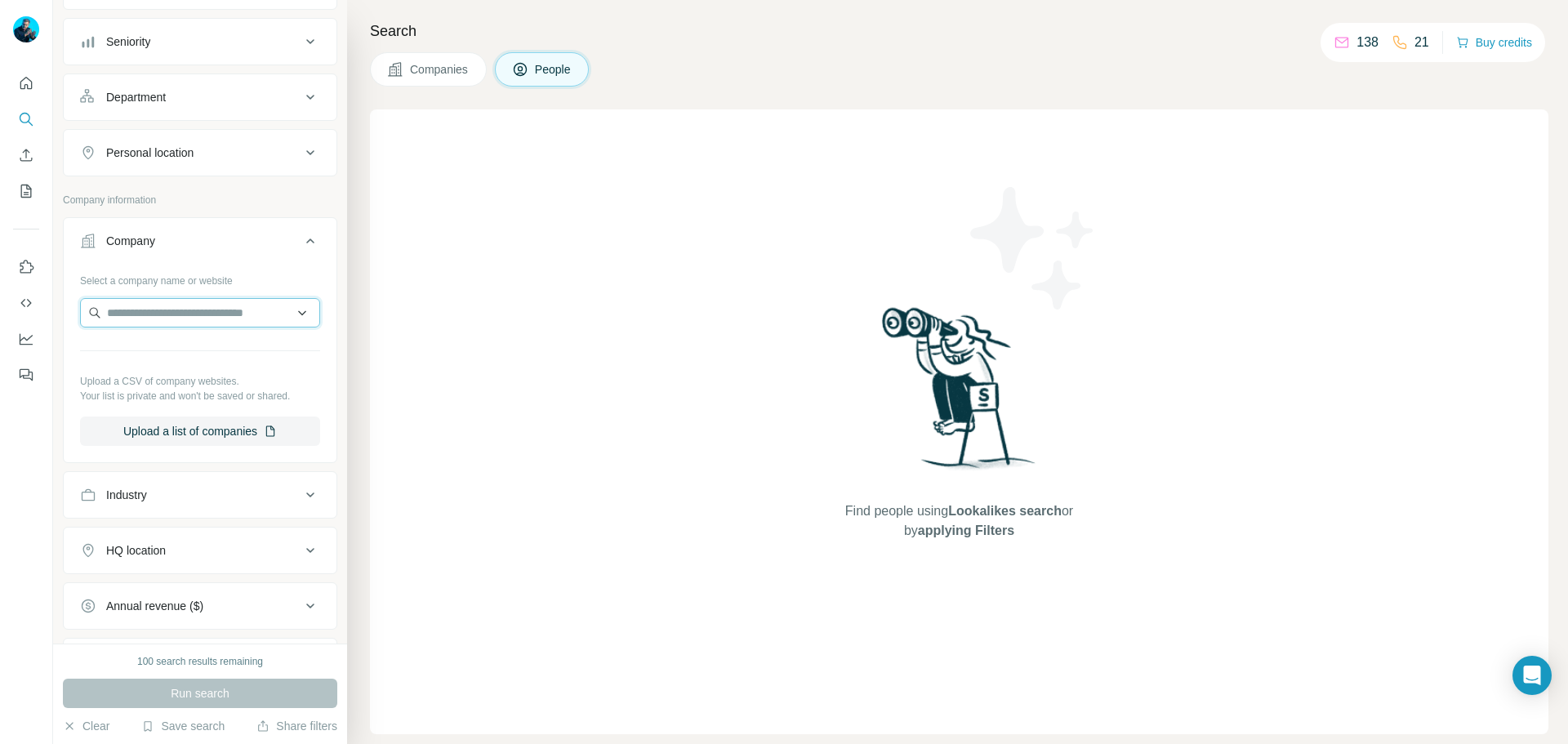
click at [271, 313] on input "text" at bounding box center [199, 312] width 240 height 29
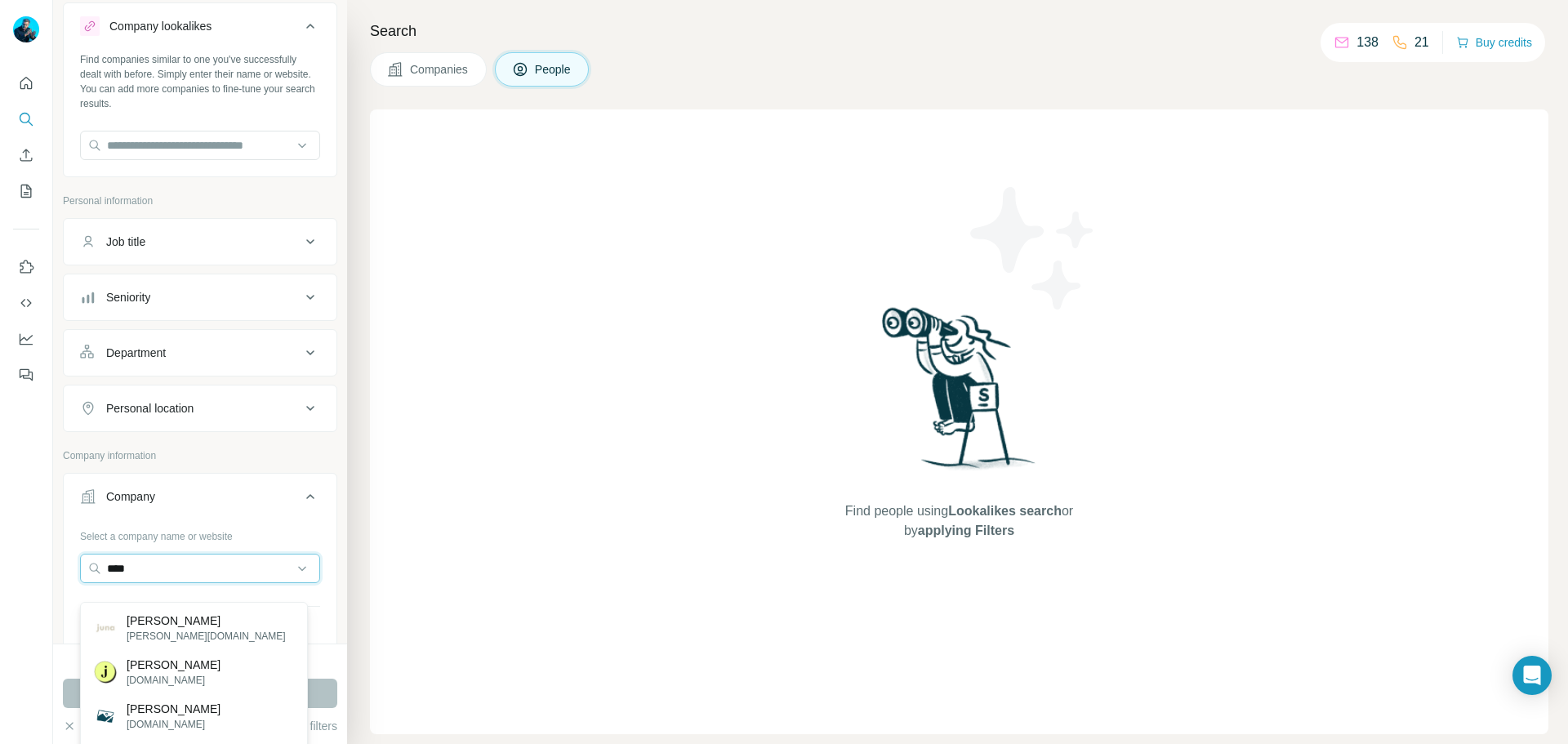
scroll to position [249, 0]
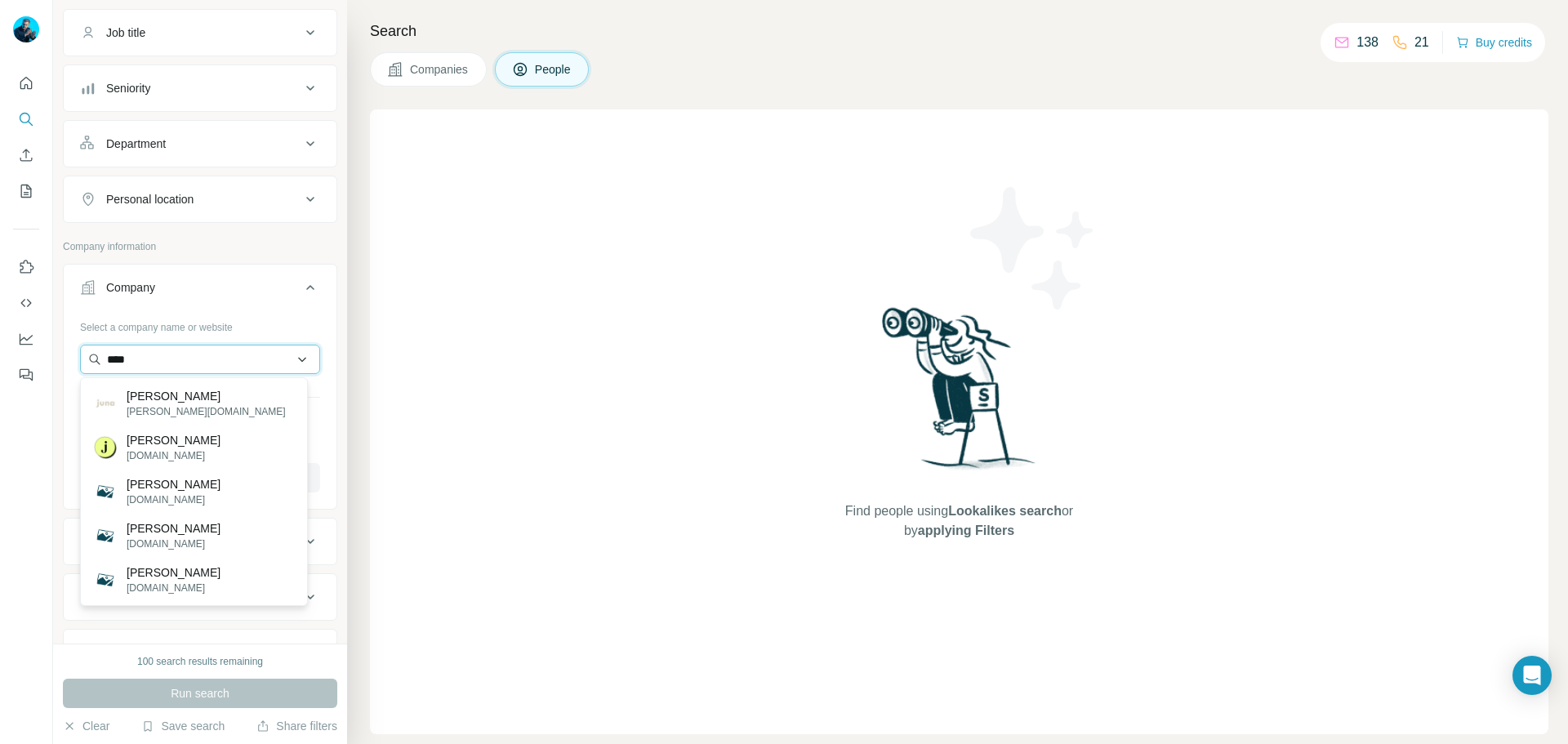
type input "****"
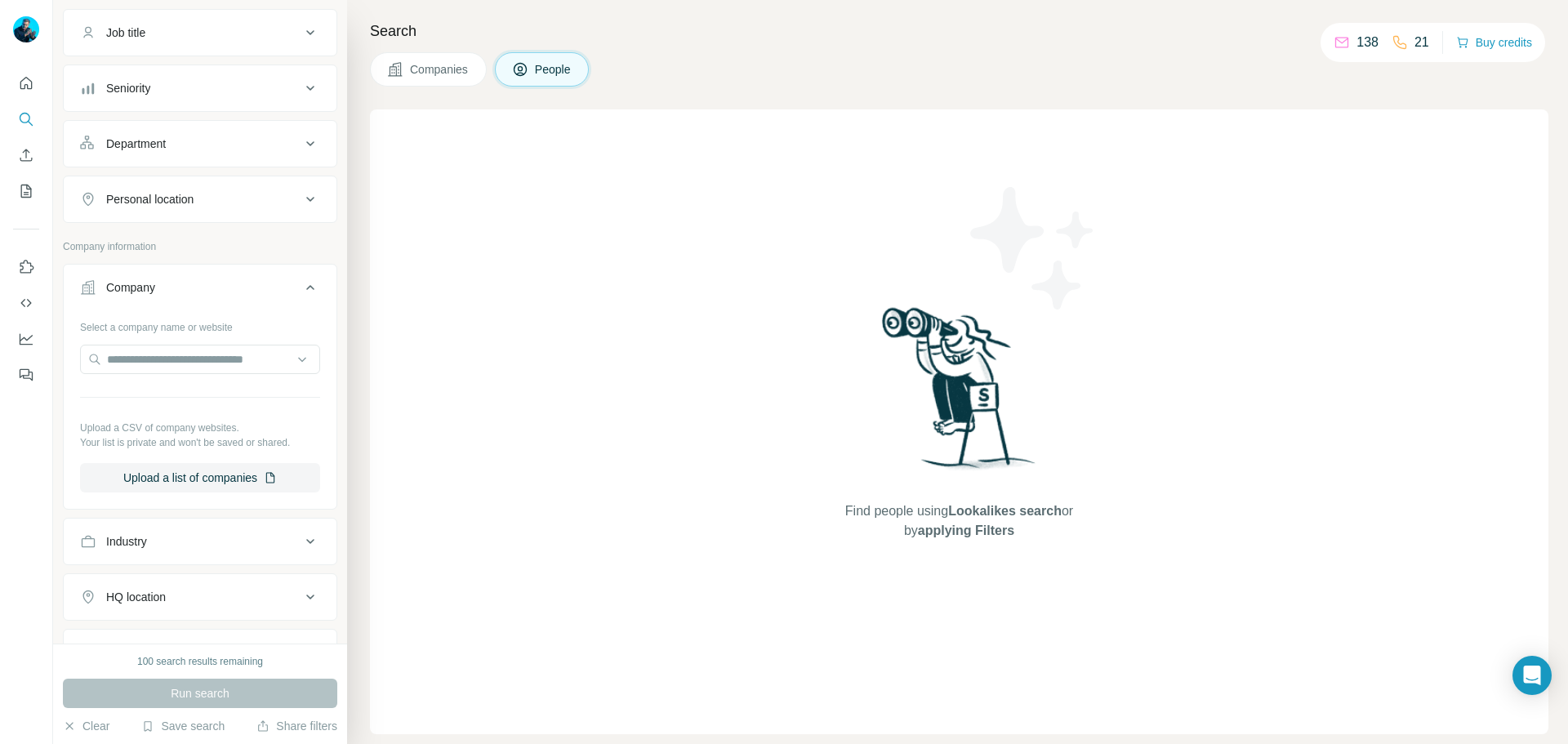
click at [432, 345] on div "Find people using Lookalikes search or by applying Filters" at bounding box center [959, 422] width 1179 height 625
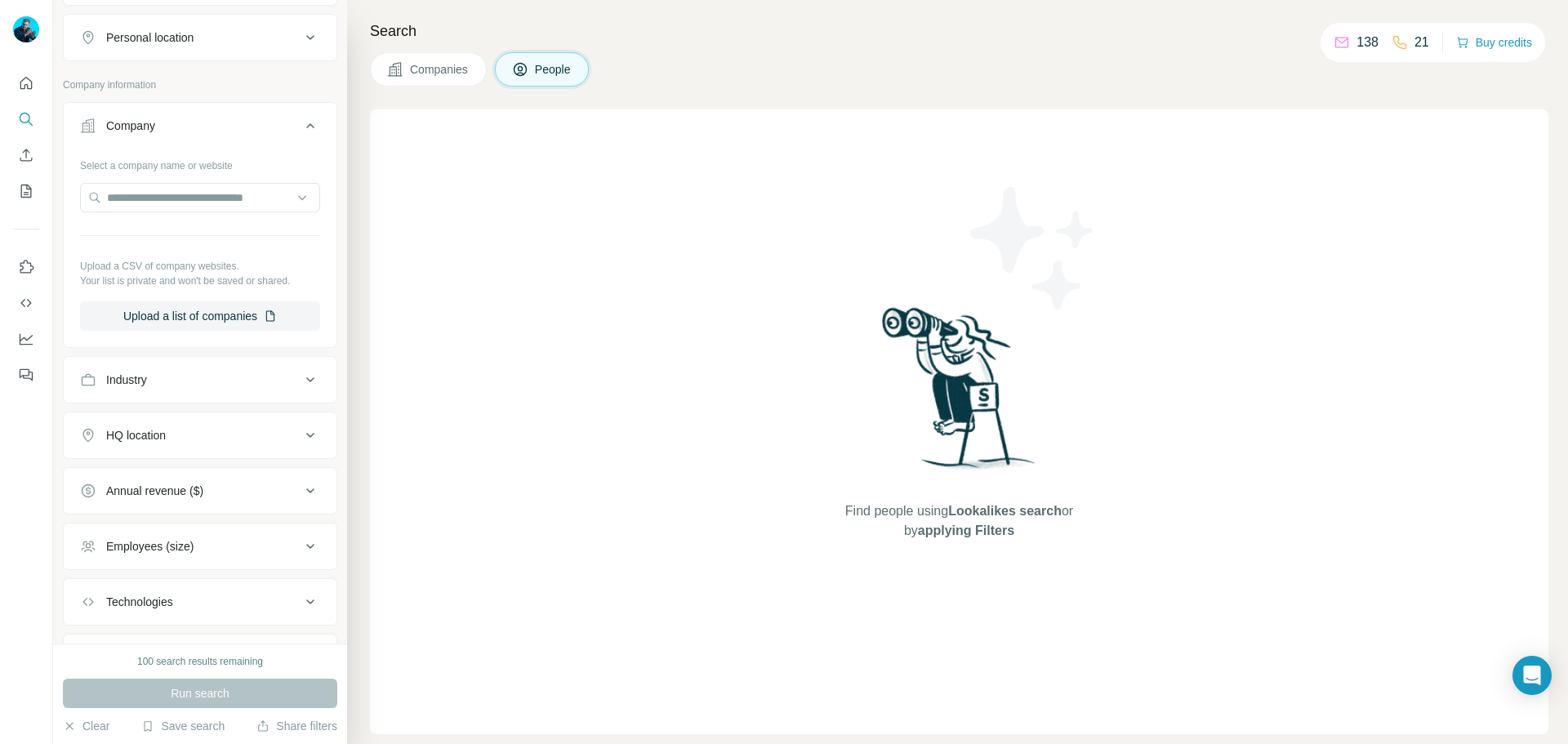
scroll to position [494, 0]
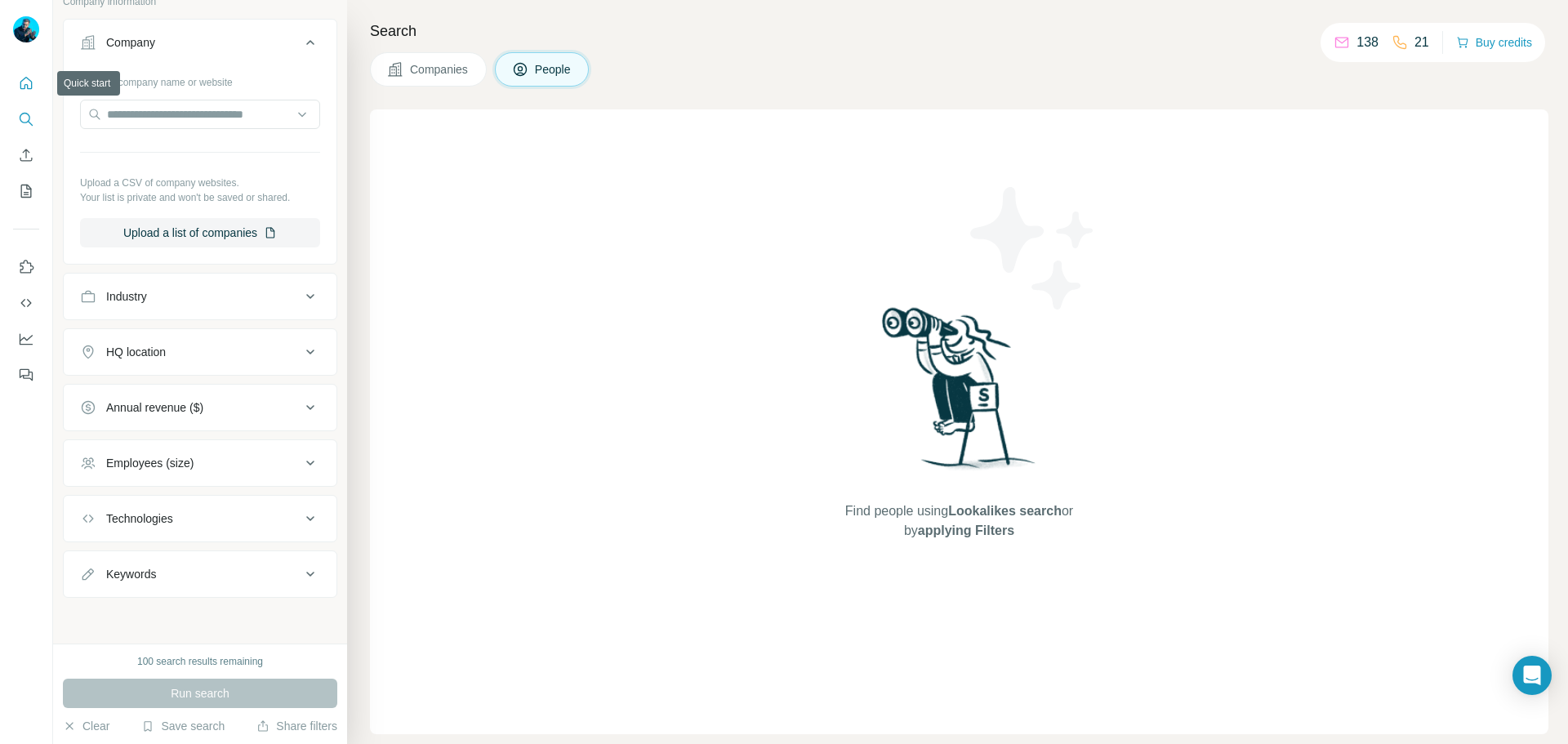
click at [25, 84] on icon "Quick start" at bounding box center [26, 83] width 16 height 16
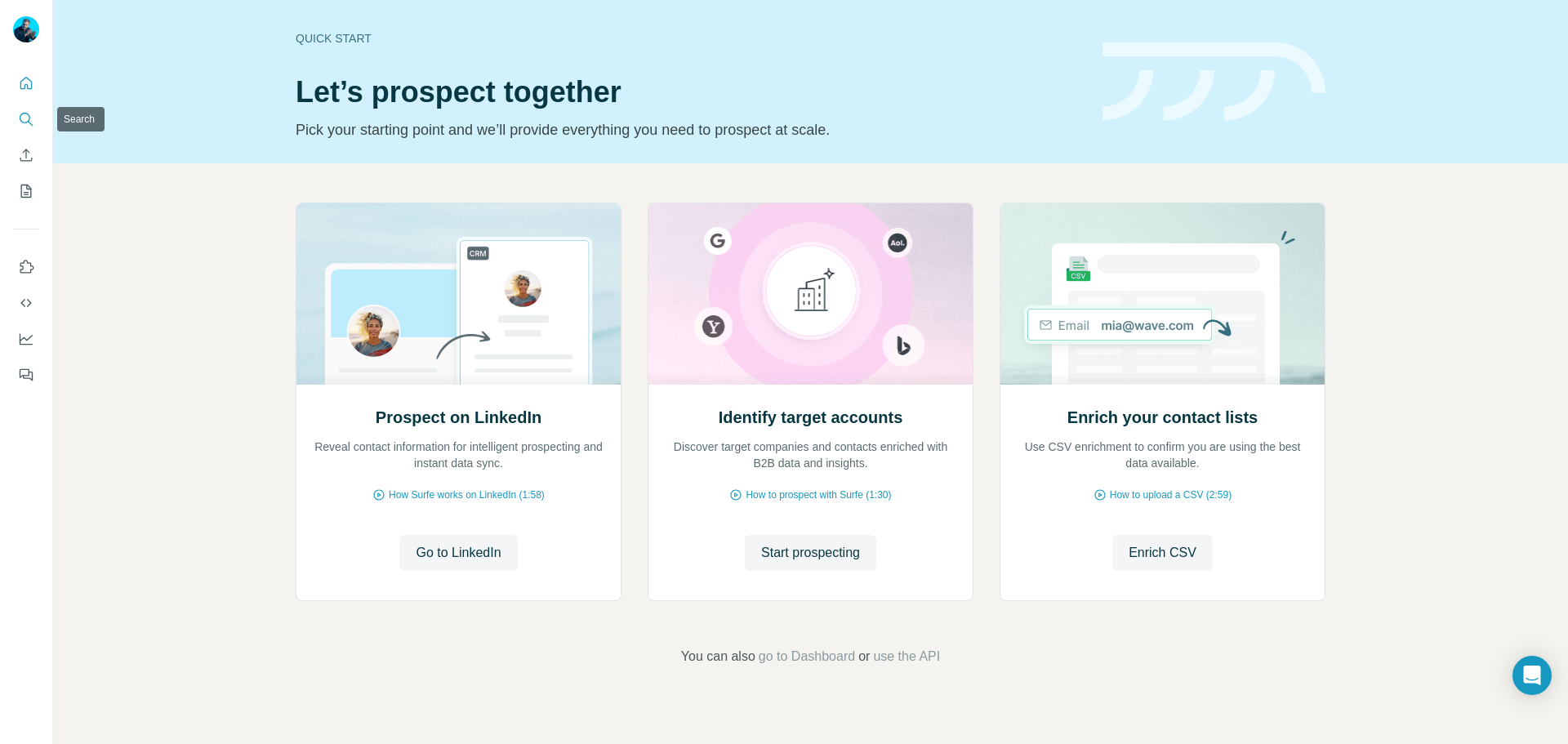
click at [27, 113] on icon "Search" at bounding box center [25, 118] width 11 height 11
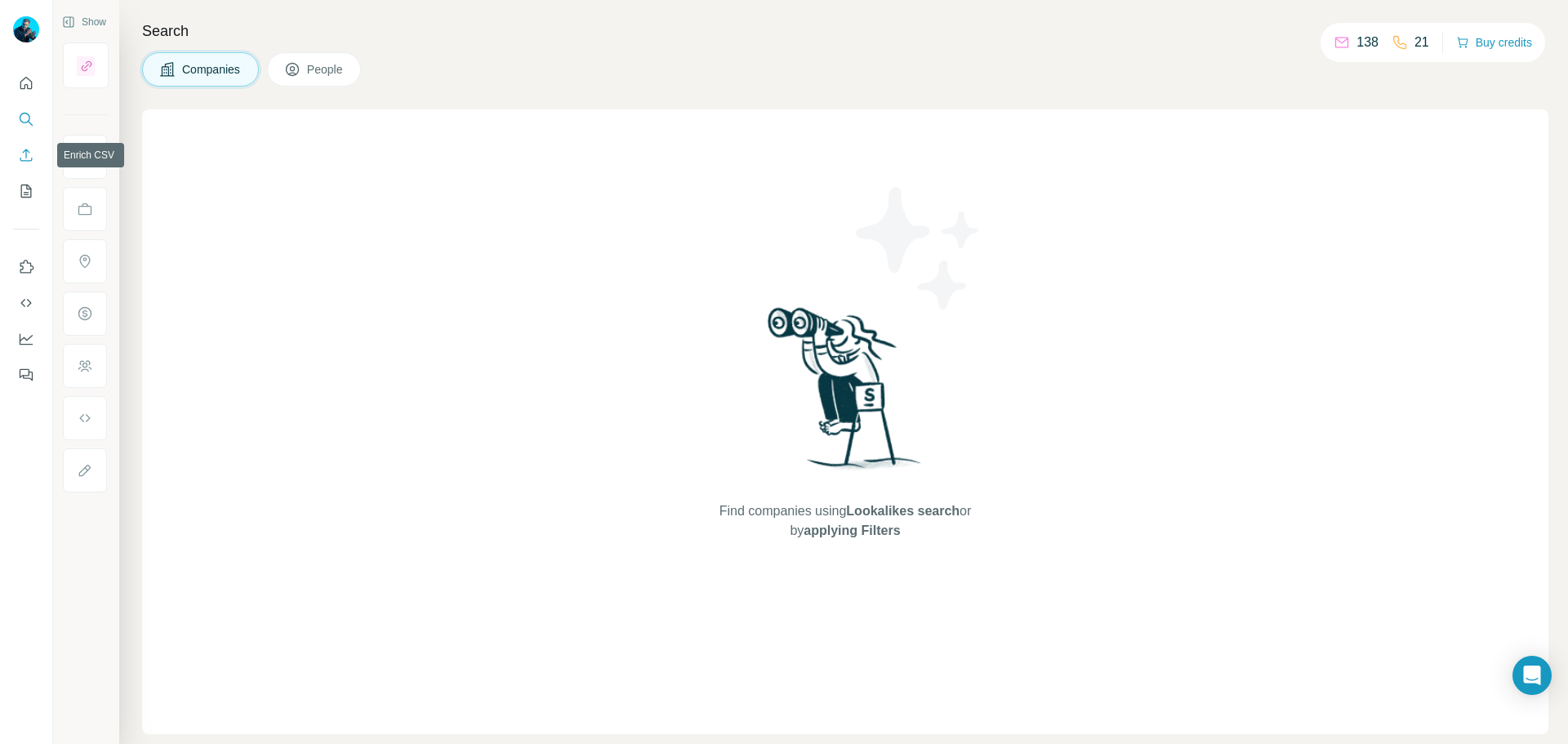
click at [26, 152] on icon "Enrich CSV" at bounding box center [26, 155] width 16 height 16
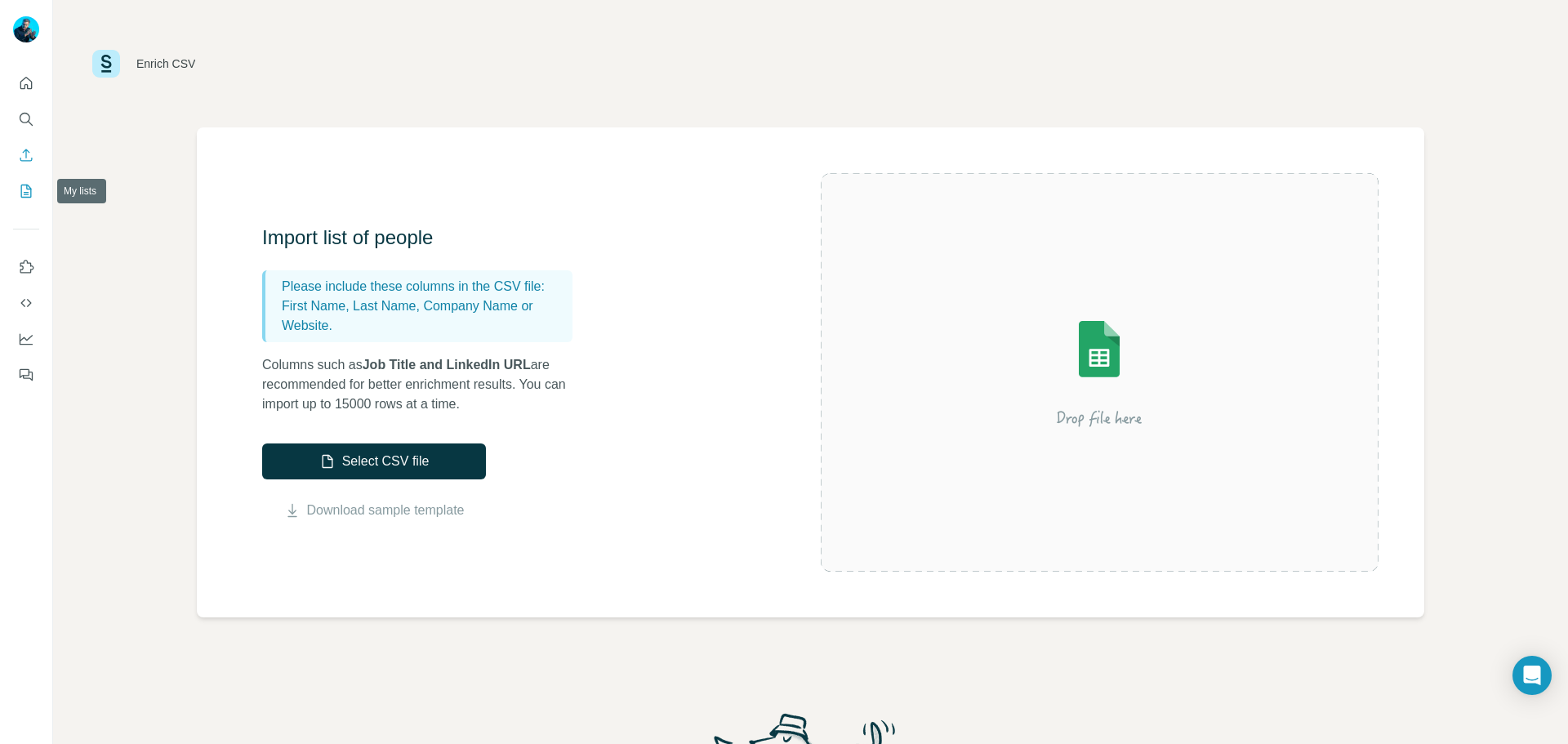
click at [30, 196] on icon "My lists" at bounding box center [26, 191] width 16 height 16
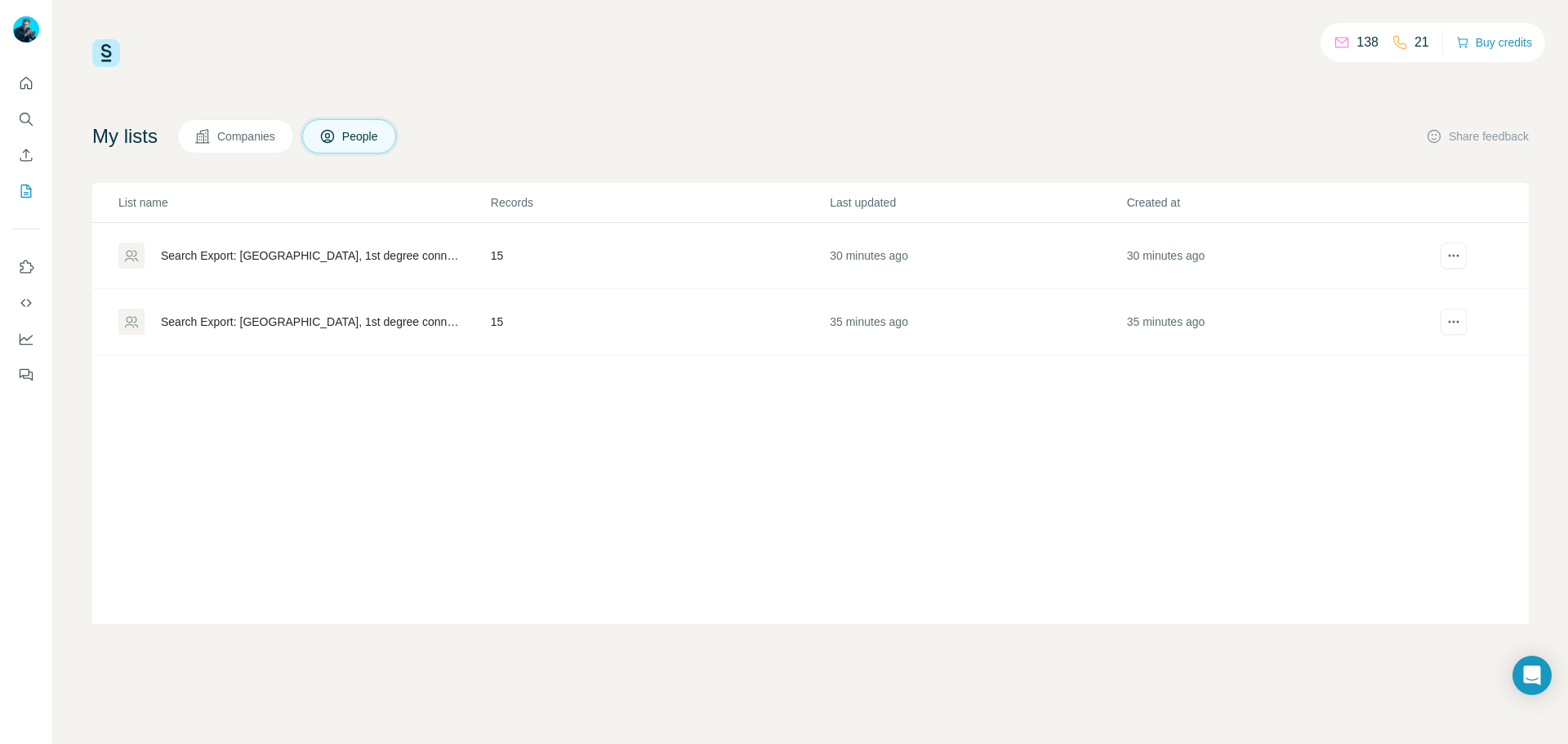
click at [299, 262] on div "Search Export: [GEOGRAPHIC_DATA], 1st degree connections - [DATE] 10:49" at bounding box center [311, 256] width 302 height 16
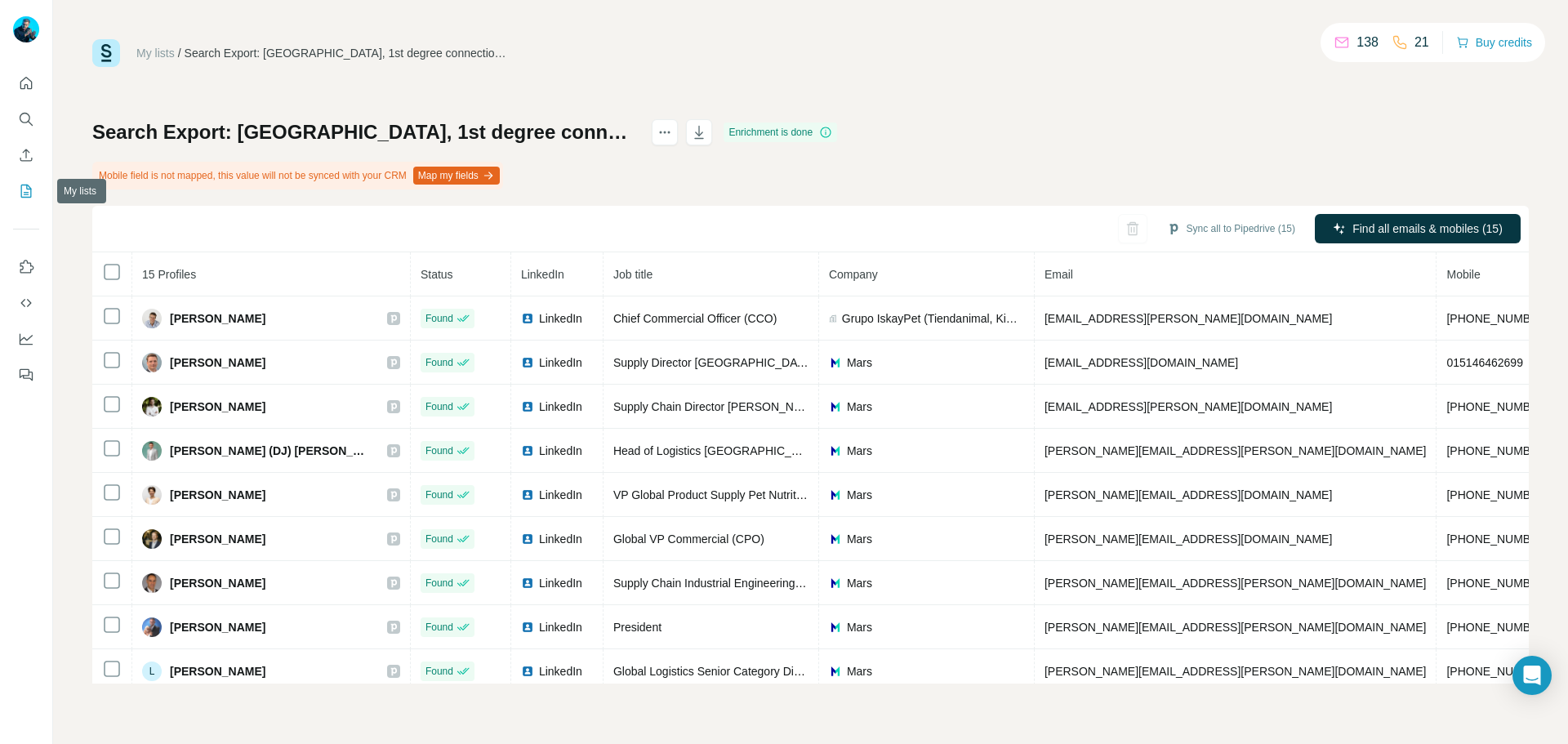
click at [23, 191] on icon "My lists" at bounding box center [26, 191] width 16 height 16
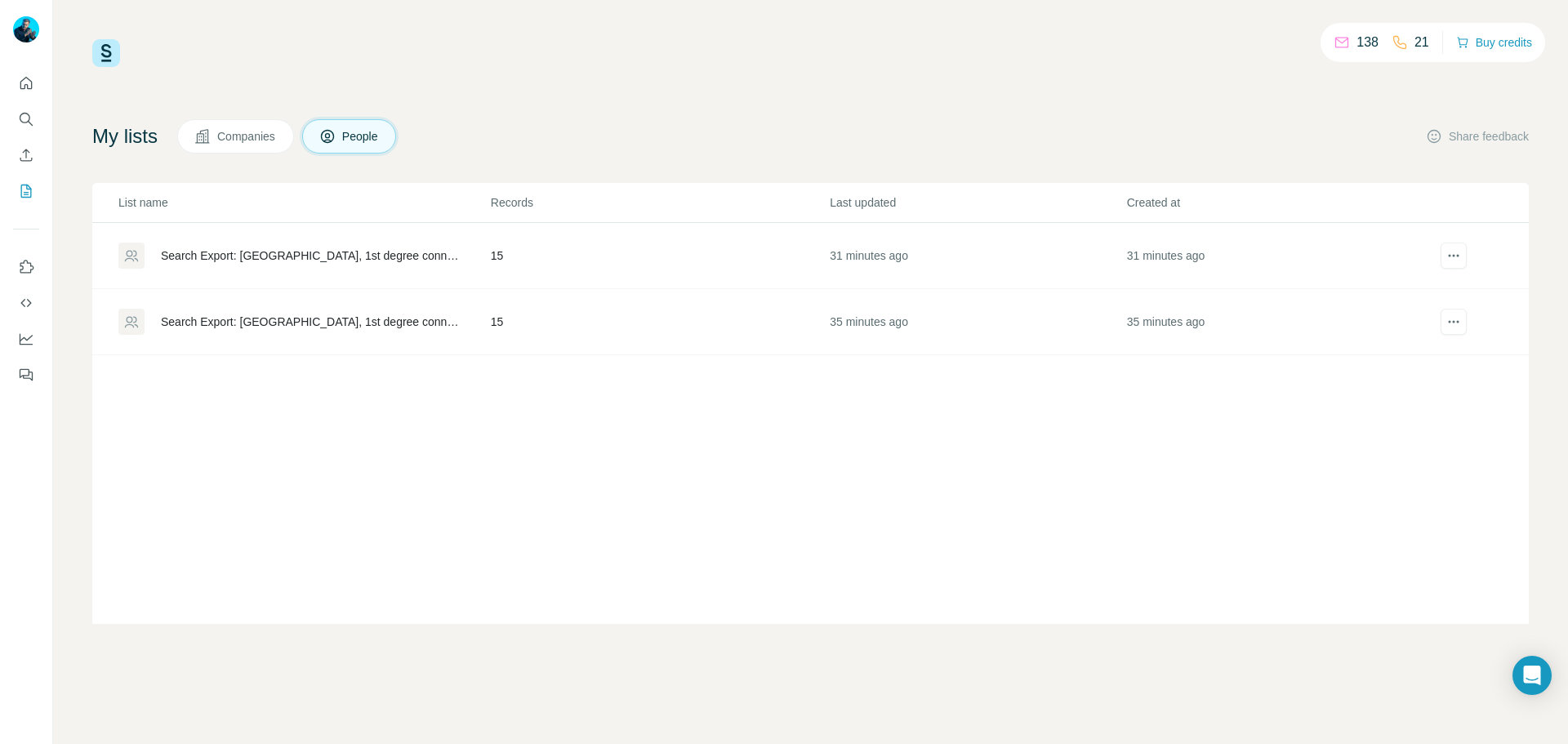
click at [260, 316] on div "Search Export: [GEOGRAPHIC_DATA], 1st degree connections - [DATE] 10:44" at bounding box center [311, 321] width 302 height 16
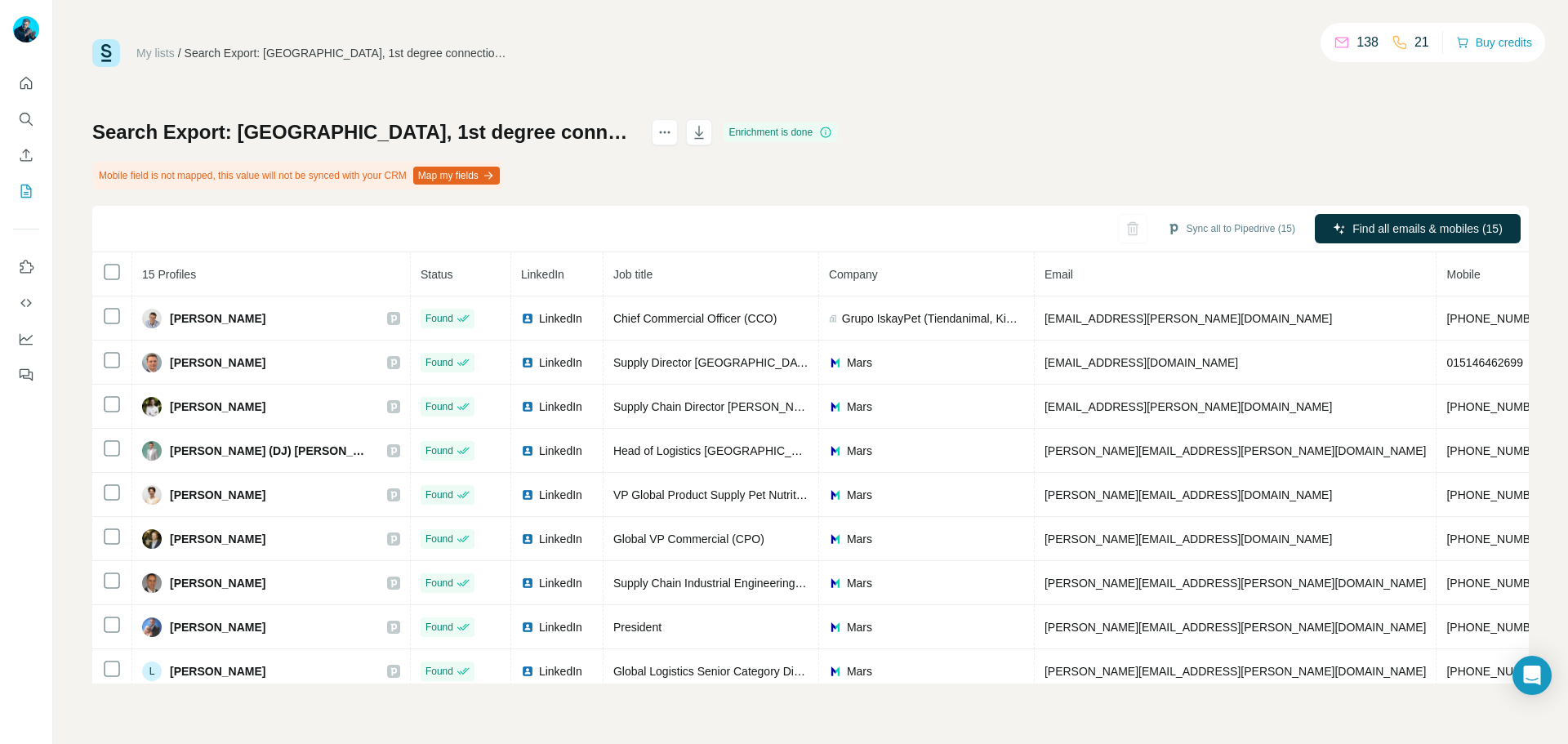
click at [121, 97] on div "My lists / Search Export: [GEOGRAPHIC_DATA], 1st degree connections - [DATE] 10…" at bounding box center [810, 361] width 1436 height 644
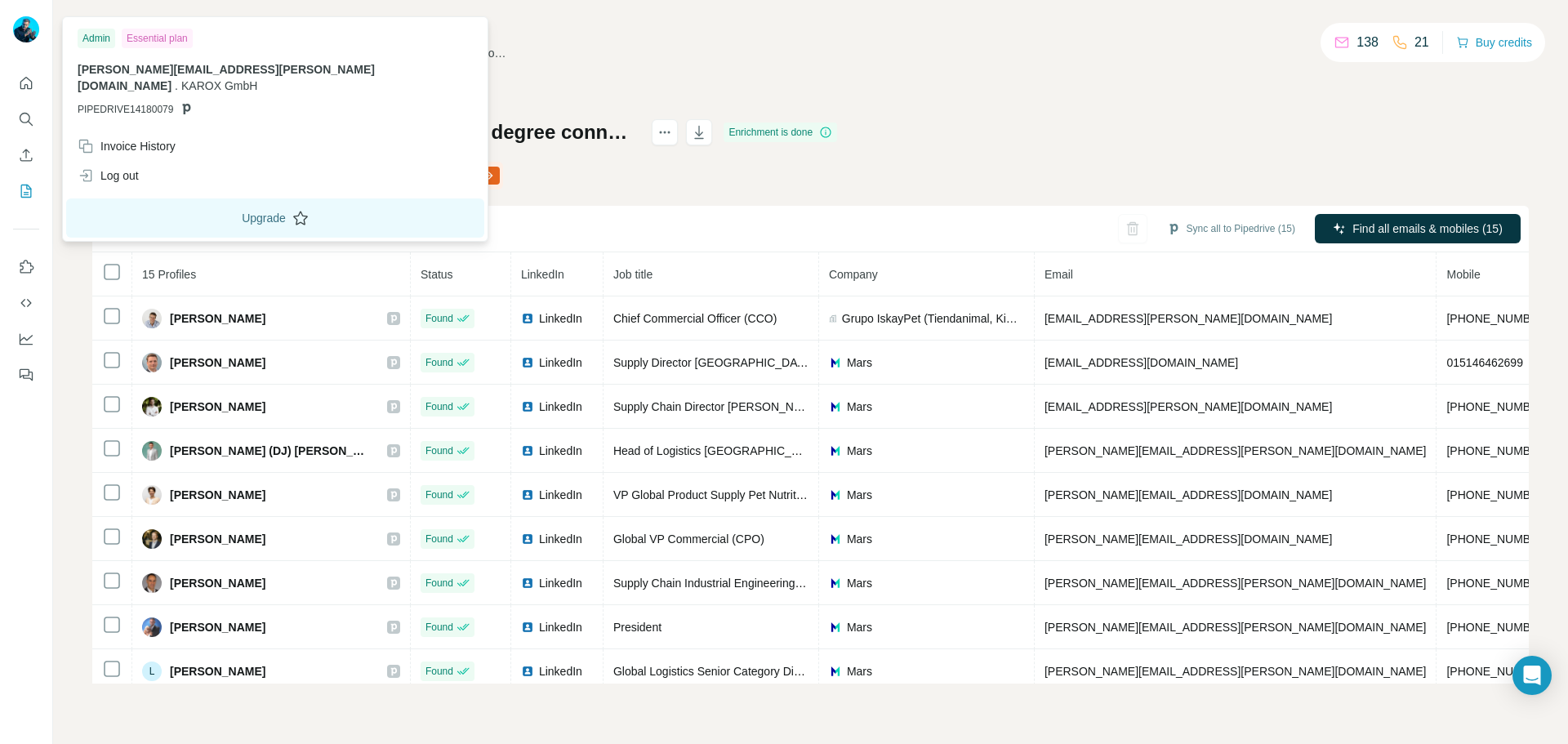
click at [186, 202] on button "Upgrade" at bounding box center [275, 218] width 418 height 39
